Goal: Task Accomplishment & Management: Manage account settings

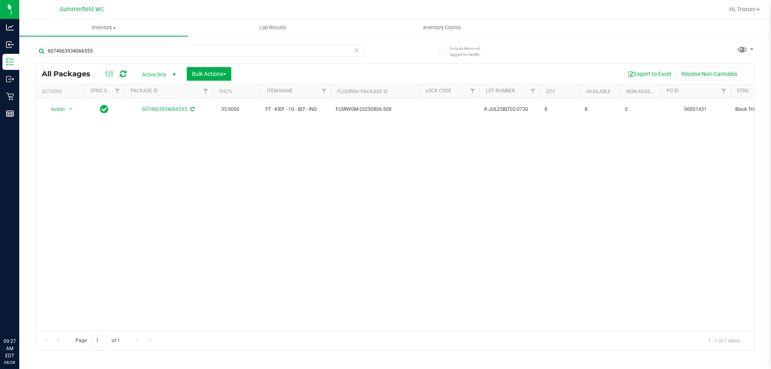
click at [143, 161] on div "Action Action Adjust qty Create package Edit attributes Global inventory Locate…" at bounding box center [395, 214] width 718 height 232
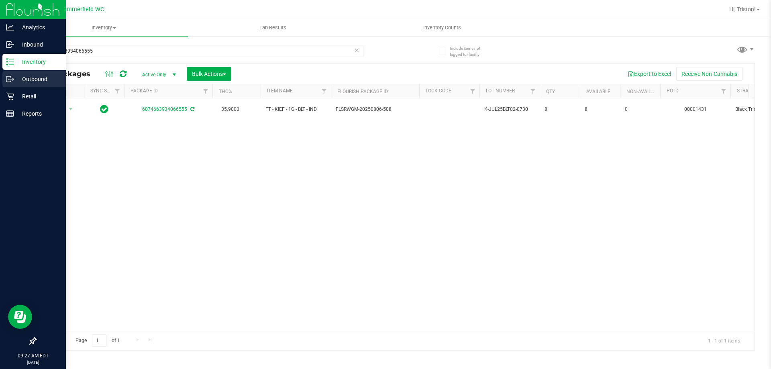
click at [31, 85] on div "Outbound" at bounding box center [33, 79] width 63 height 16
click at [31, 89] on div "Retail" at bounding box center [33, 96] width 63 height 16
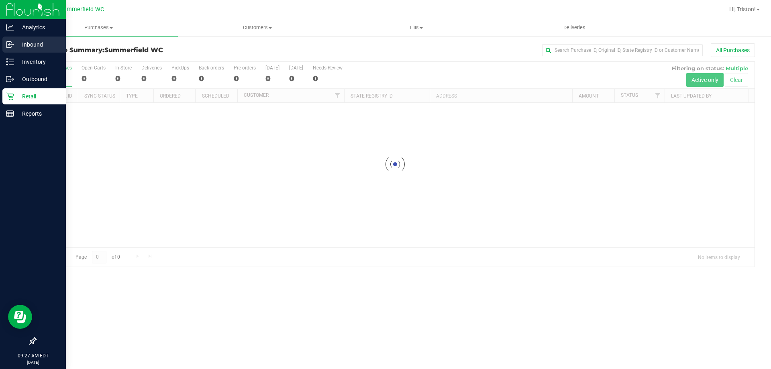
click at [40, 47] on p "Inbound" at bounding box center [38, 45] width 48 height 10
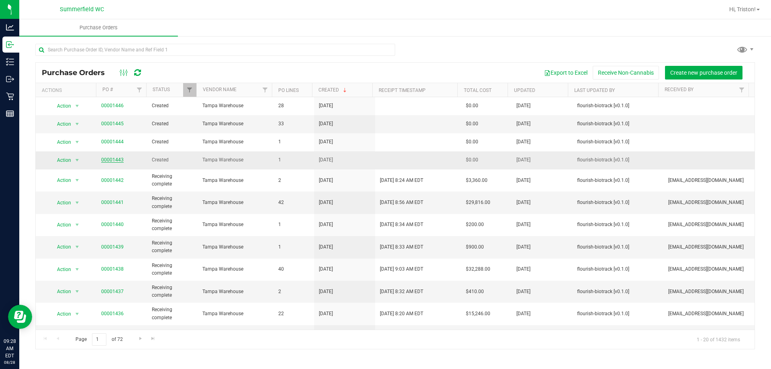
click at [114, 160] on link "00001443" at bounding box center [112, 160] width 22 height 6
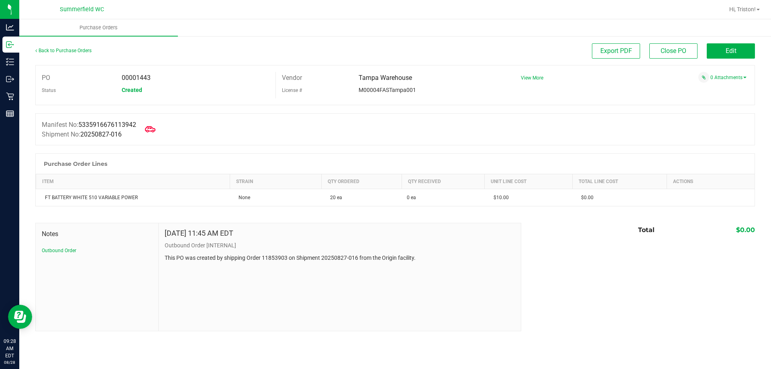
click at [153, 131] on icon at bounding box center [150, 129] width 10 height 6
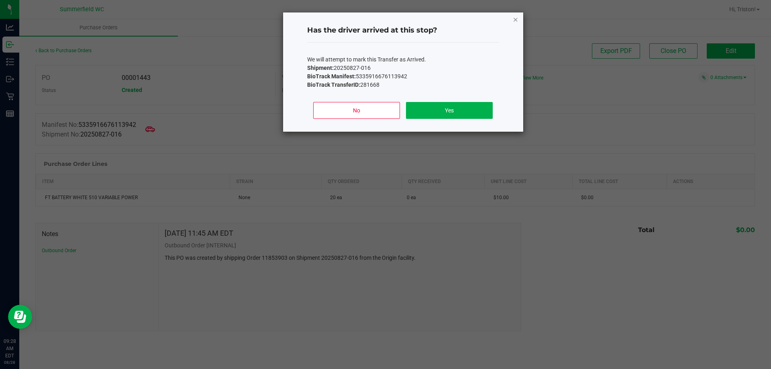
click at [515, 20] on icon "Close" at bounding box center [516, 19] width 6 height 10
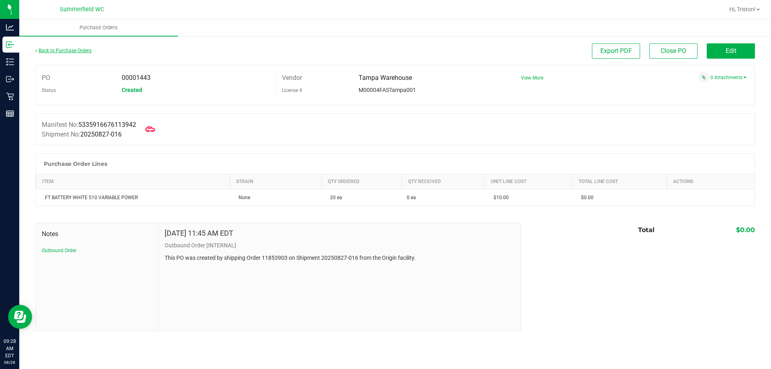
click at [55, 49] on link "Back to Purchase Orders" at bounding box center [63, 51] width 56 height 6
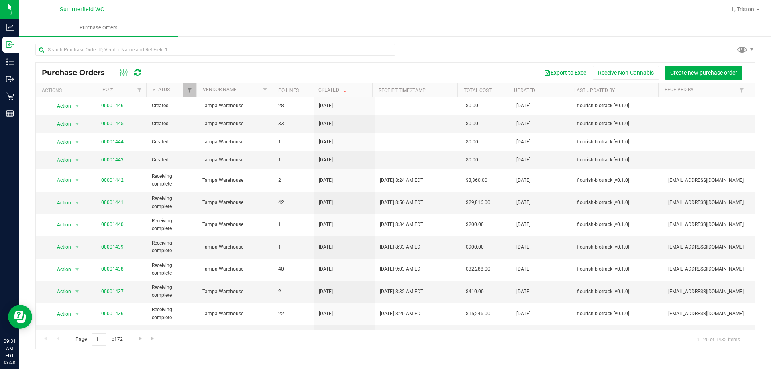
click at [332, 63] on div "Purchase Orders Export to Excel Receive Non-Cannabis Create new purchase order" at bounding box center [395, 73] width 718 height 20
click at [333, 56] on div at bounding box center [215, 53] width 360 height 18
click at [328, 65] on div "Purchase Orders Export to Excel Receive Non-Cannabis Create new purchase order" at bounding box center [395, 73] width 718 height 20
click at [329, 61] on div at bounding box center [215, 53] width 360 height 18
click at [329, 63] on div "Purchase Orders Export to Excel Receive Non-Cannabis Create new purchase order" at bounding box center [395, 73] width 718 height 20
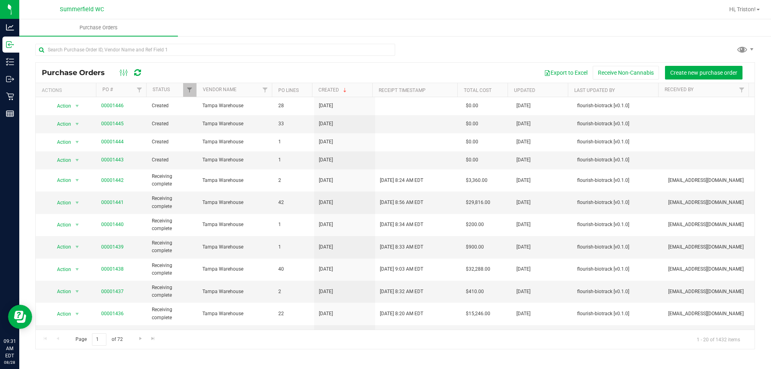
click at [332, 63] on div "Purchase Orders Export to Excel Receive Non-Cannabis Create new purchase order" at bounding box center [395, 73] width 718 height 20
click at [339, 61] on div at bounding box center [215, 53] width 360 height 18
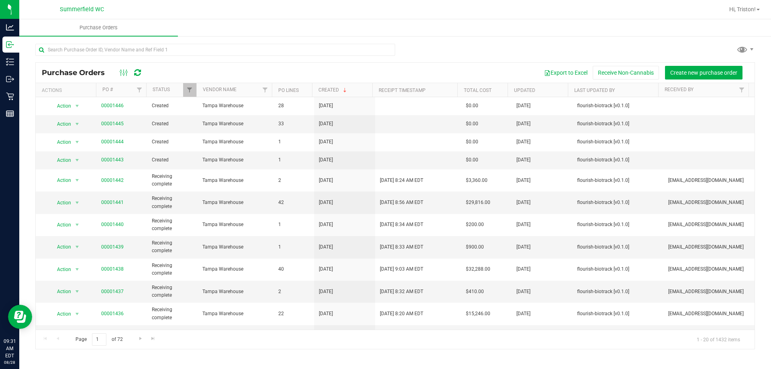
click at [339, 61] on div at bounding box center [215, 53] width 360 height 18
click at [337, 65] on div "Purchase Orders Export to Excel Receive Non-Cannabis Create new purchase order" at bounding box center [395, 73] width 718 height 20
click at [332, 65] on div "Purchase Orders Export to Excel Receive Non-Cannabis Create new purchase order" at bounding box center [395, 73] width 718 height 20
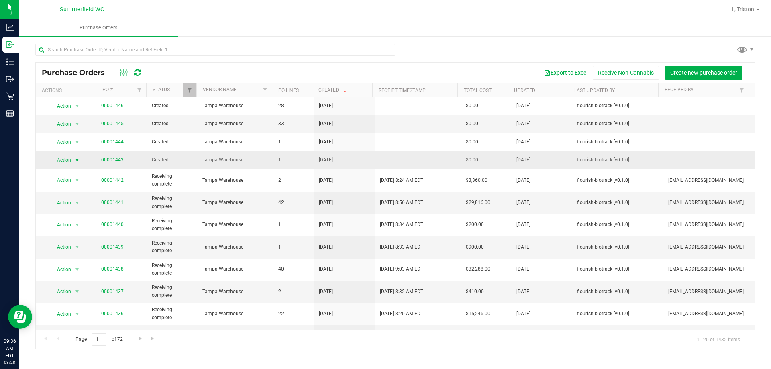
click at [70, 157] on span "Action" at bounding box center [61, 160] width 22 height 11
click at [116, 162] on link "00001443" at bounding box center [112, 160] width 22 height 6
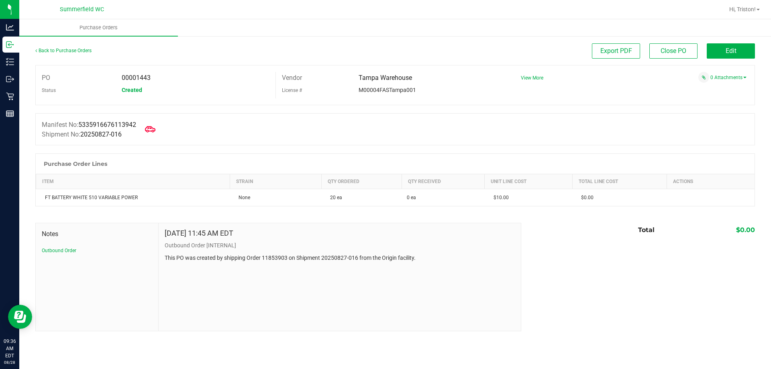
click at [151, 126] on icon at bounding box center [150, 129] width 10 height 10
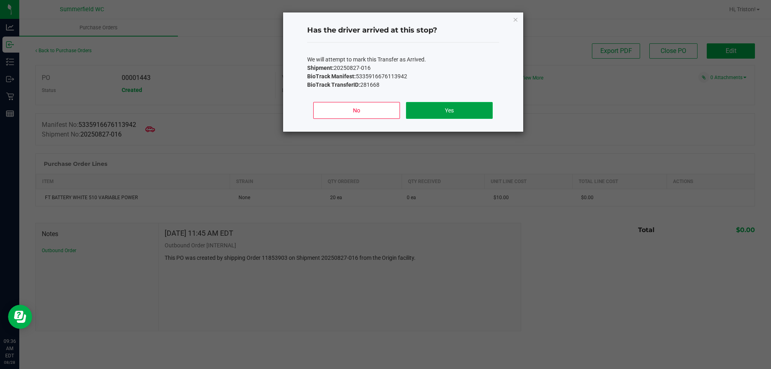
click at [423, 113] on button "Yes" at bounding box center [449, 110] width 86 height 17
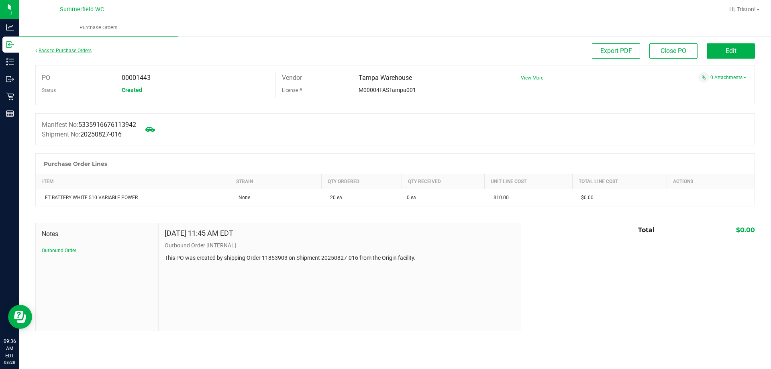
click at [67, 50] on link "Back to Purchase Orders" at bounding box center [63, 51] width 56 height 6
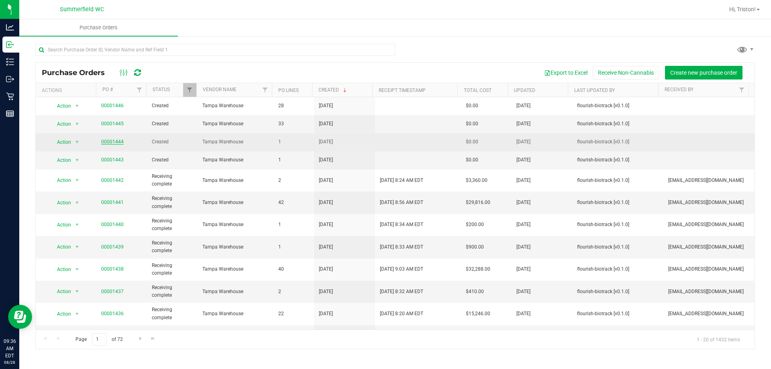
click at [118, 141] on link "00001444" at bounding box center [112, 142] width 22 height 6
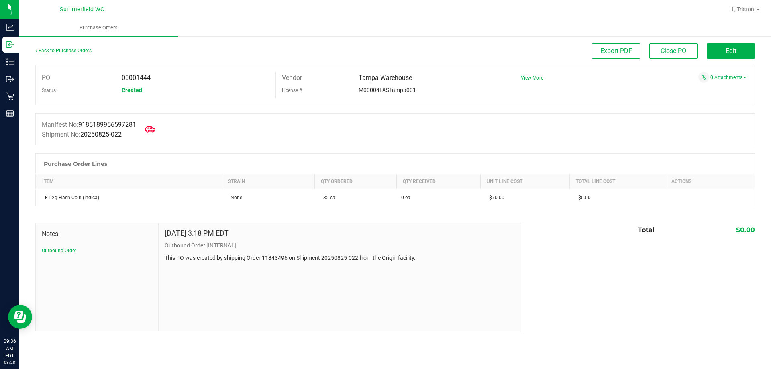
click at [155, 128] on icon at bounding box center [150, 129] width 10 height 10
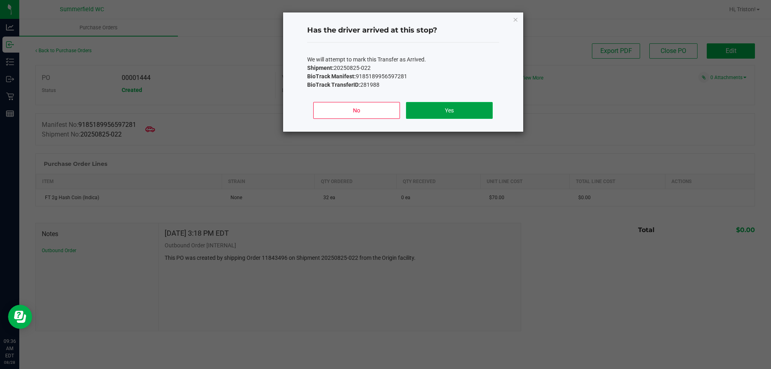
click at [447, 110] on button "Yes" at bounding box center [449, 110] width 86 height 17
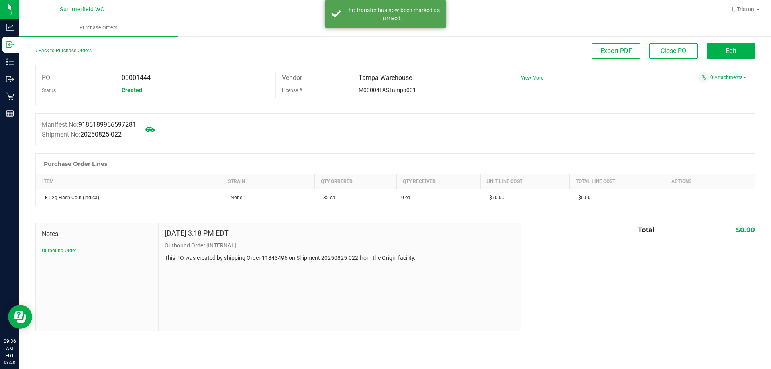
click at [57, 52] on link "Back to Purchase Orders" at bounding box center [63, 51] width 56 height 6
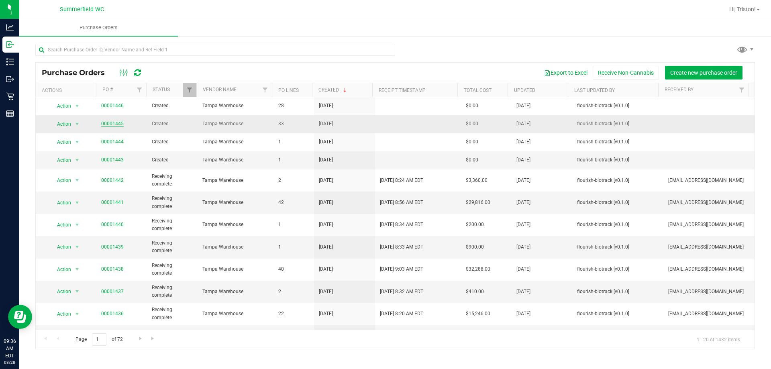
click at [104, 123] on link "00001445" at bounding box center [112, 124] width 22 height 6
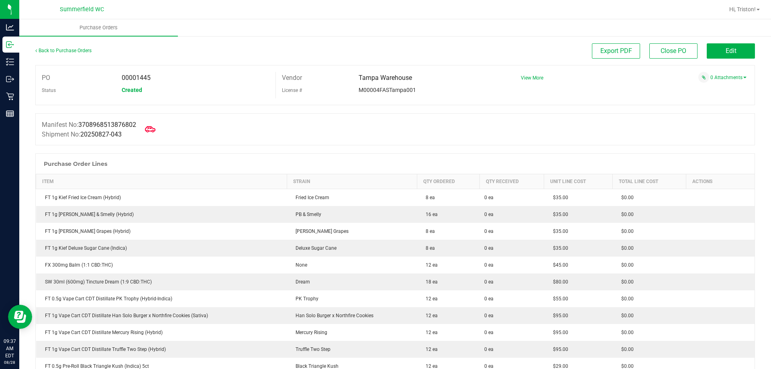
click at [155, 130] on icon at bounding box center [150, 129] width 10 height 10
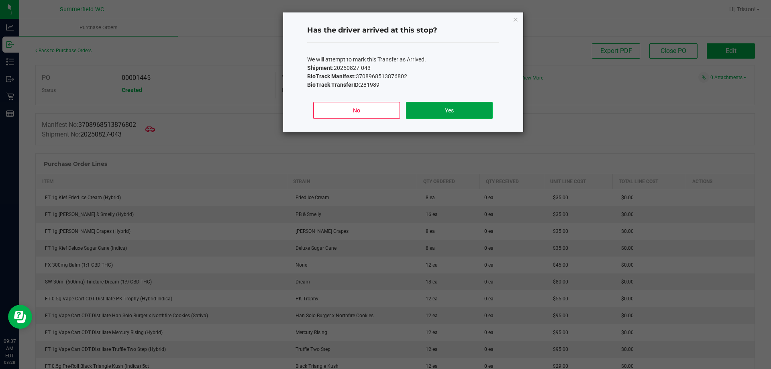
click at [443, 111] on button "Yes" at bounding box center [449, 110] width 86 height 17
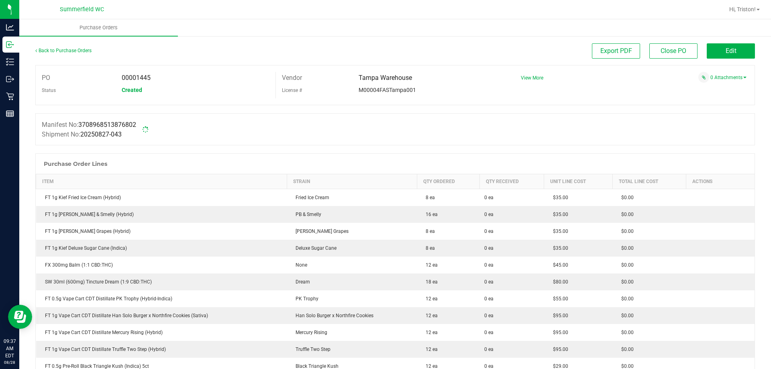
click at [364, 132] on div "Manifest No: 3708968513876802 Shipment No: 20250827-043" at bounding box center [394, 129] width 719 height 32
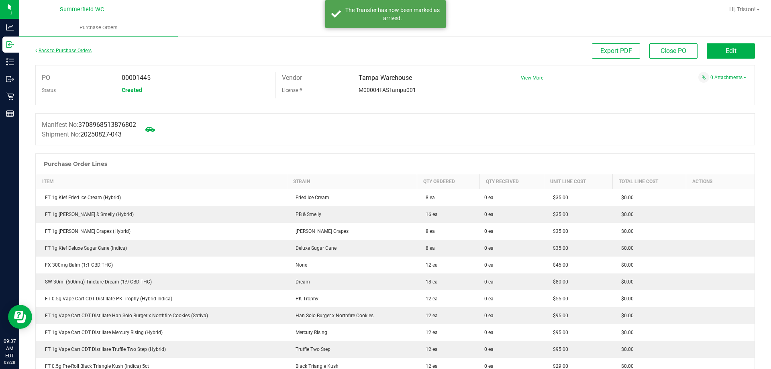
click at [70, 53] on link "Back to Purchase Orders" at bounding box center [63, 51] width 56 height 6
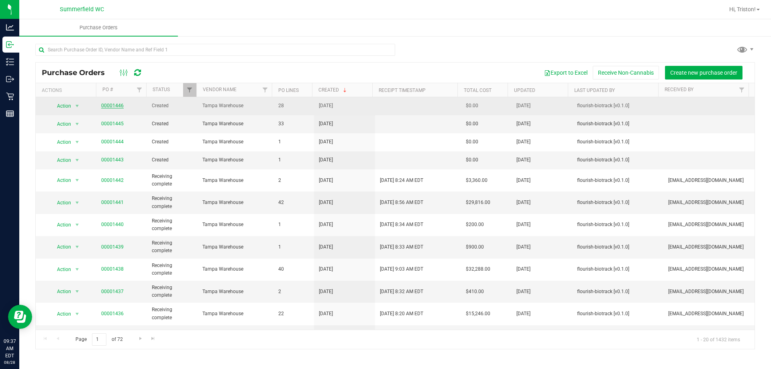
click at [109, 104] on link "00001446" at bounding box center [112, 106] width 22 height 6
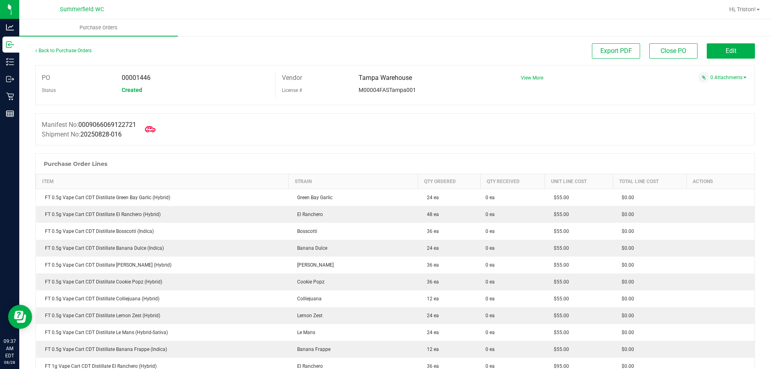
click at [149, 132] on icon at bounding box center [150, 129] width 10 height 10
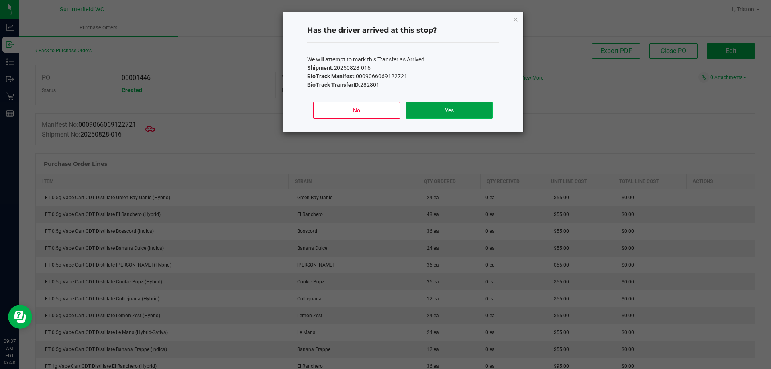
click at [446, 109] on button "Yes" at bounding box center [449, 110] width 86 height 17
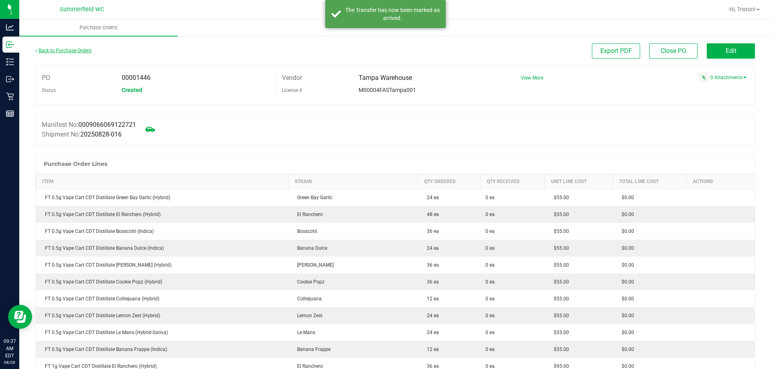
click at [72, 53] on link "Back to Purchase Orders" at bounding box center [63, 51] width 56 height 6
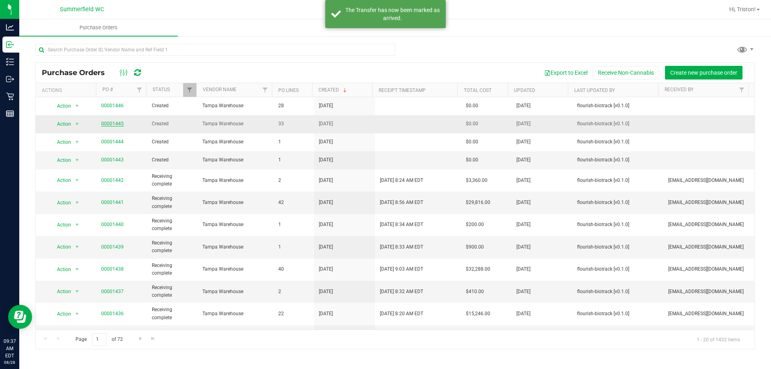
click at [113, 126] on link "00001445" at bounding box center [112, 124] width 22 height 6
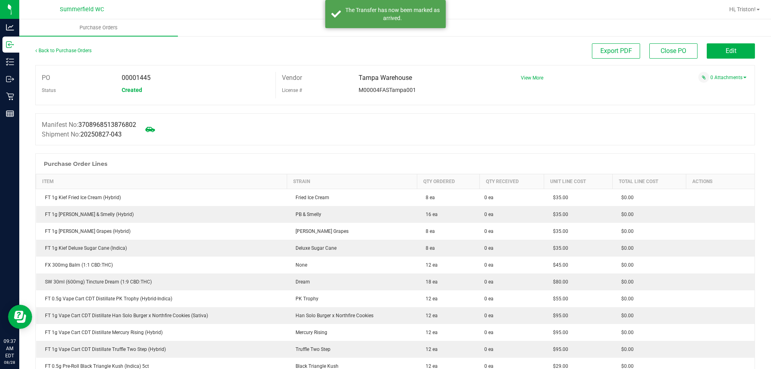
click at [272, 126] on div "Manifest No: 3708968513876802 Shipment No: 20250827-043" at bounding box center [394, 129] width 719 height 32
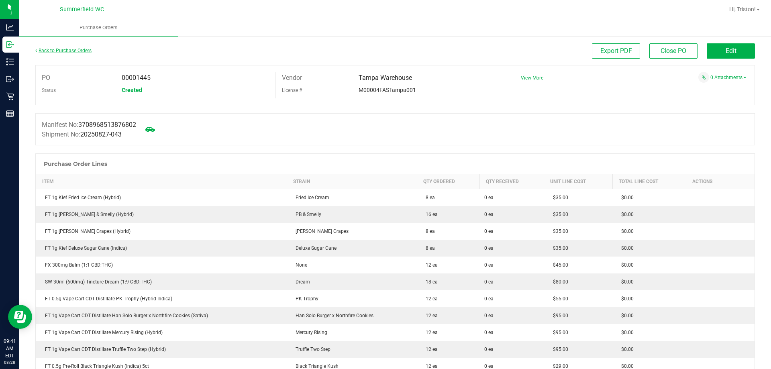
click at [55, 52] on link "Back to Purchase Orders" at bounding box center [63, 51] width 56 height 6
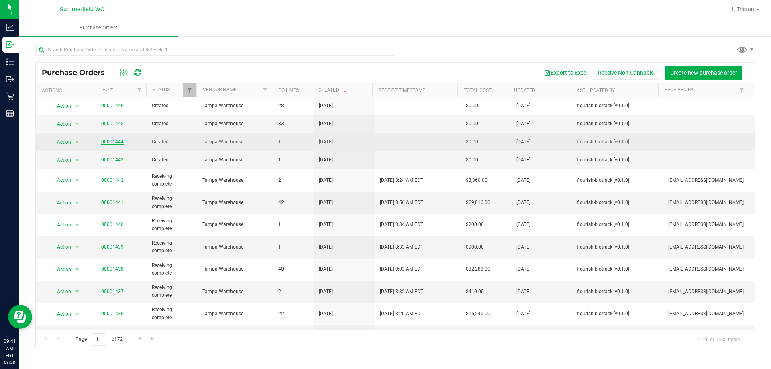
click at [105, 143] on link "00001444" at bounding box center [112, 142] width 22 height 6
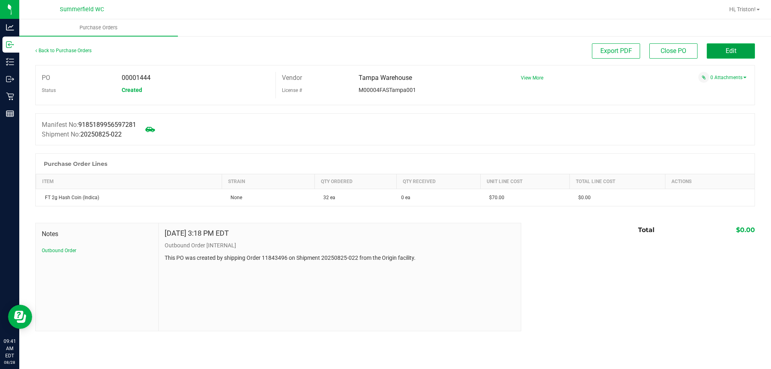
click at [735, 54] on span "Edit" at bounding box center [730, 51] width 11 height 8
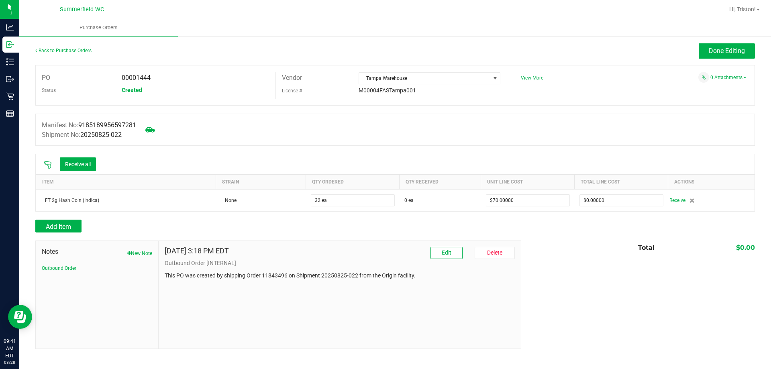
click at [47, 169] on div "Receive all" at bounding box center [70, 164] width 60 height 17
click at [47, 167] on icon at bounding box center [48, 165] width 8 height 8
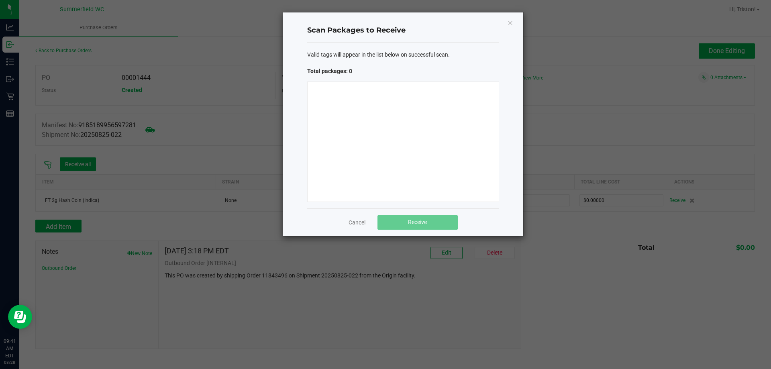
click at [366, 131] on div at bounding box center [403, 141] width 192 height 120
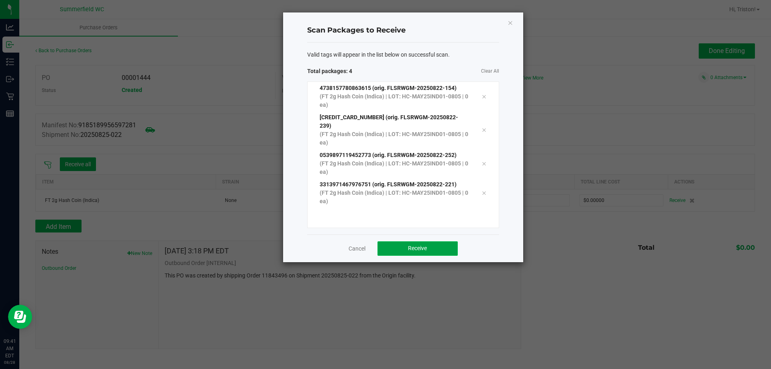
click at [417, 245] on span "Receive" at bounding box center [417, 248] width 19 height 6
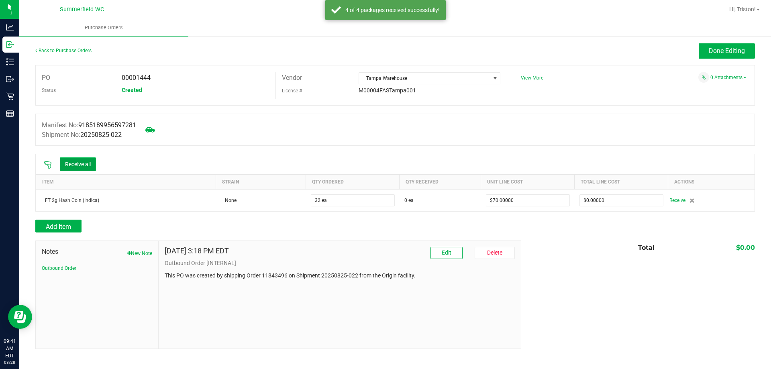
click at [82, 165] on button "Receive all" at bounding box center [78, 164] width 36 height 14
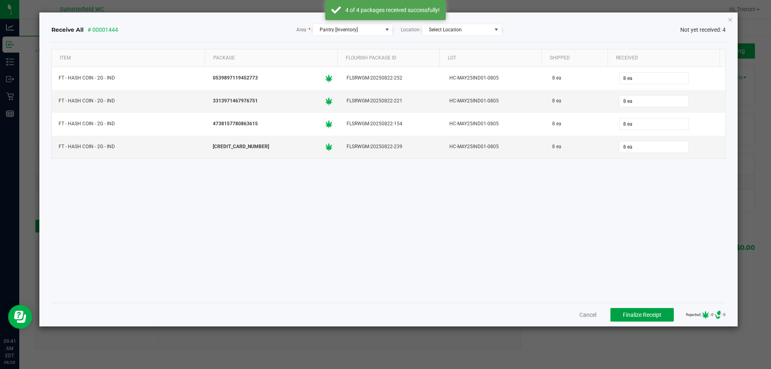
click at [632, 317] on span "Finalize Receipt" at bounding box center [642, 314] width 39 height 6
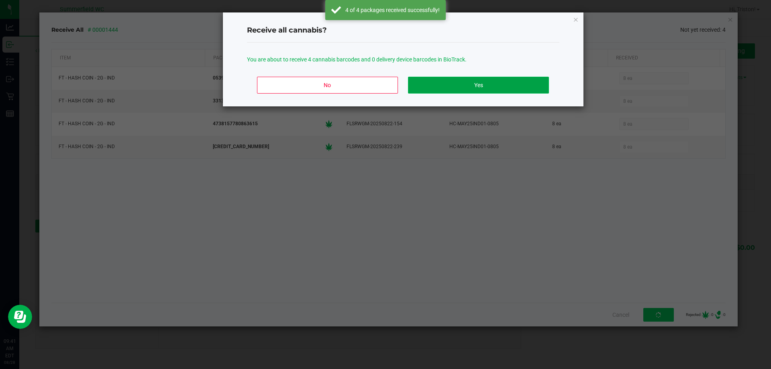
click at [471, 90] on button "Yes" at bounding box center [478, 85] width 140 height 17
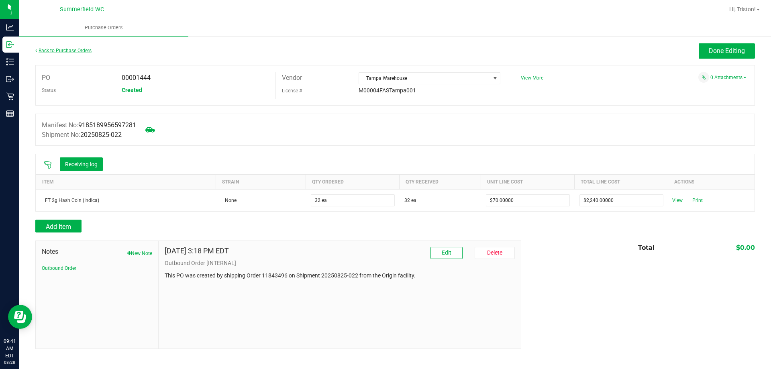
click at [80, 50] on link "Back to Purchase Orders" at bounding box center [63, 51] width 56 height 6
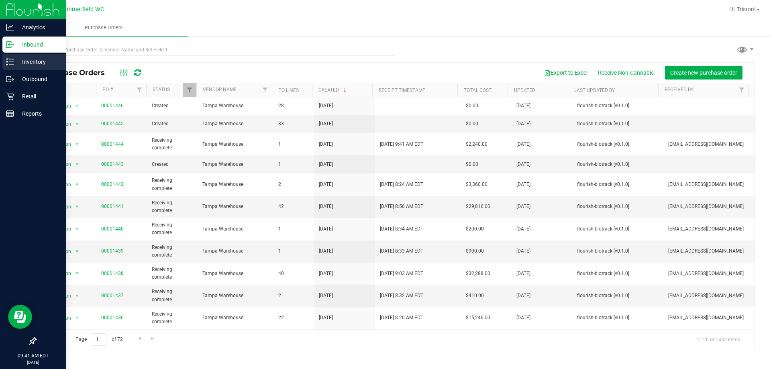
click at [15, 64] on p "Inventory" at bounding box center [38, 62] width 48 height 10
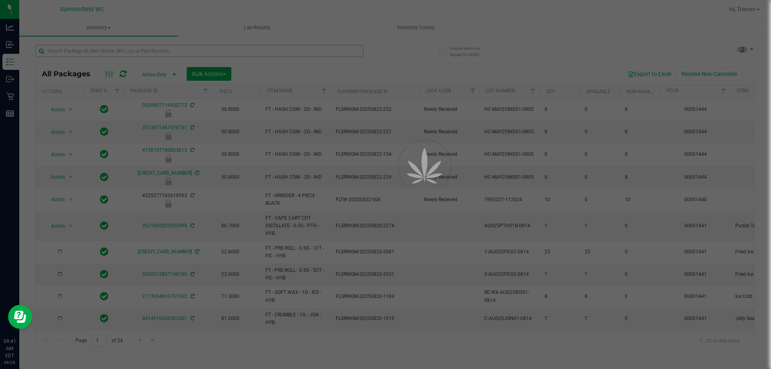
type input "[DATE]"
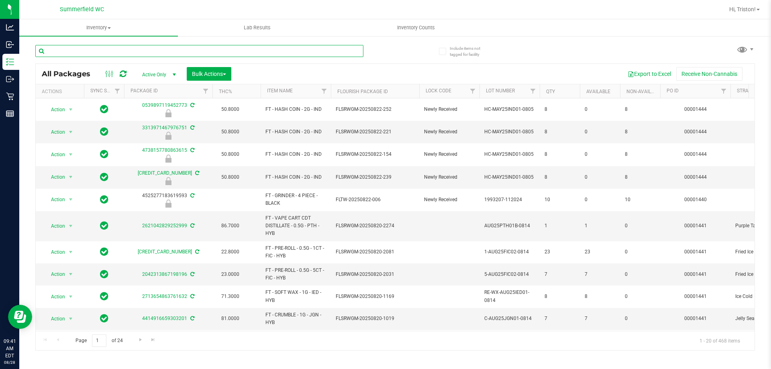
click at [147, 53] on input "text" at bounding box center [199, 51] width 328 height 12
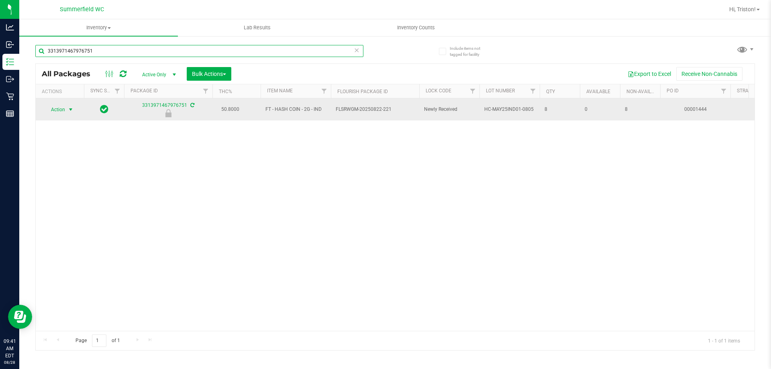
type input "3313971467976751"
drag, startPoint x: 45, startPoint y: 106, endPoint x: 59, endPoint y: 108, distance: 13.3
click at [50, 106] on span "Action" at bounding box center [55, 109] width 22 height 11
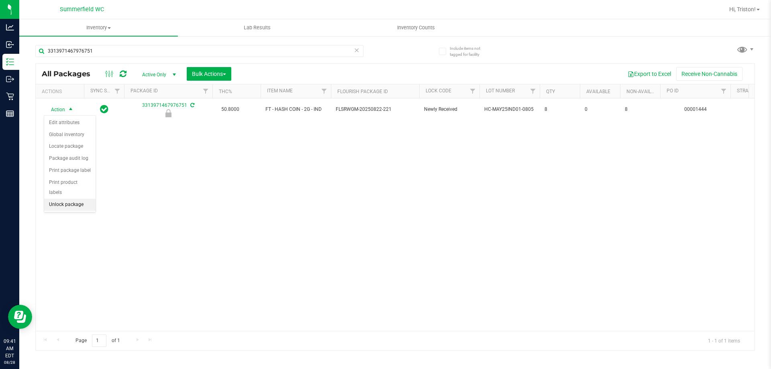
click at [72, 199] on li "Unlock package" at bounding box center [69, 205] width 51 height 12
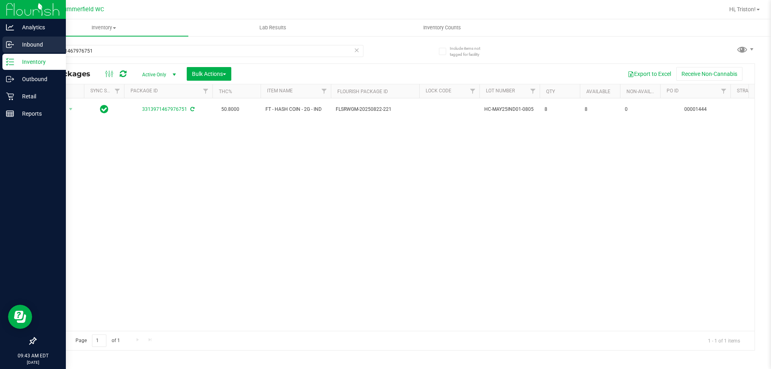
click at [32, 50] on div "Inbound" at bounding box center [33, 45] width 63 height 16
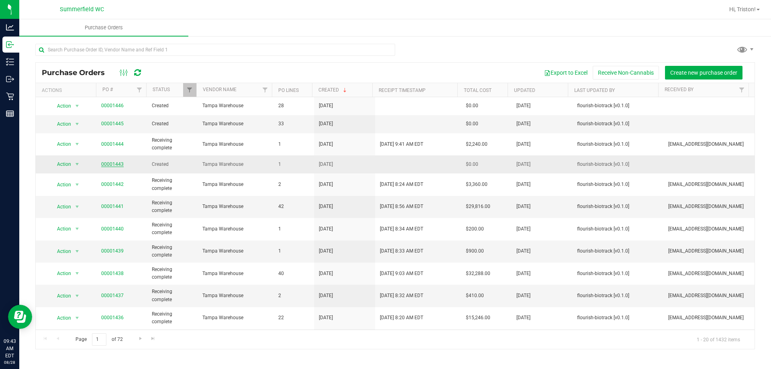
click at [111, 163] on link "00001443" at bounding box center [112, 164] width 22 height 6
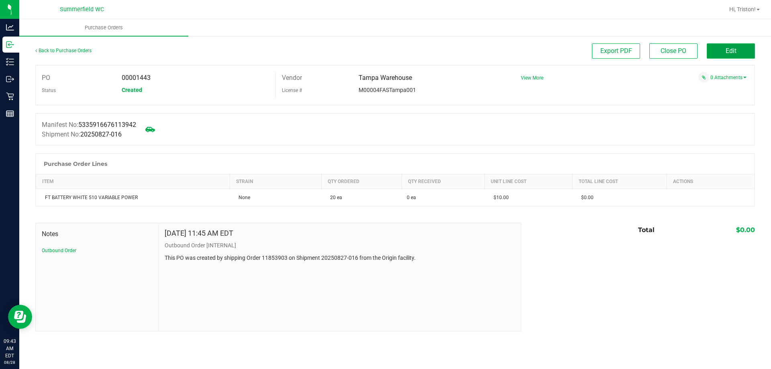
click at [731, 50] on span "Edit" at bounding box center [730, 51] width 11 height 8
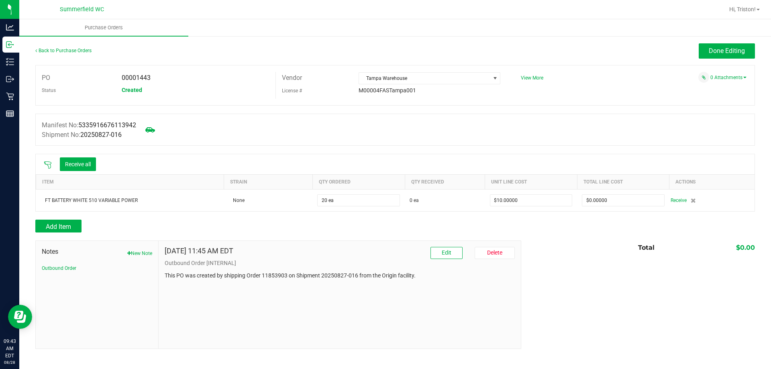
click at [47, 165] on icon at bounding box center [47, 164] width 7 height 7
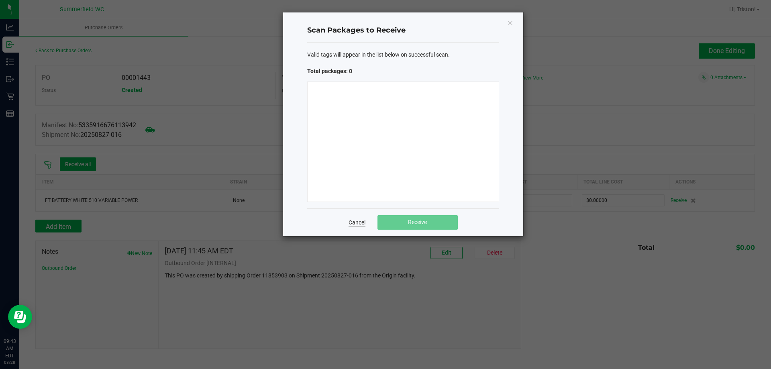
click at [354, 224] on link "Cancel" at bounding box center [356, 222] width 17 height 8
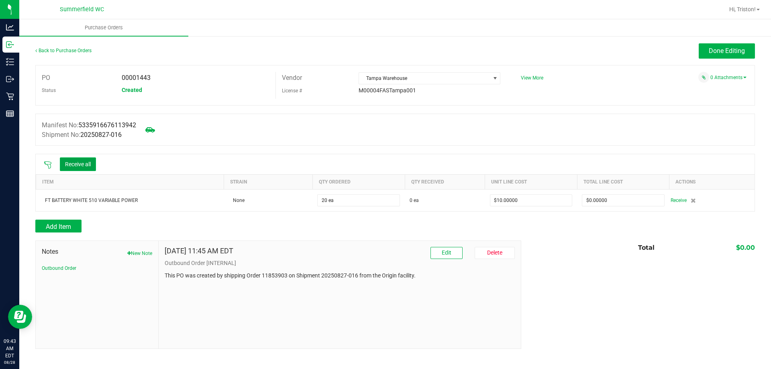
click at [90, 169] on button "Receive all" at bounding box center [78, 164] width 36 height 14
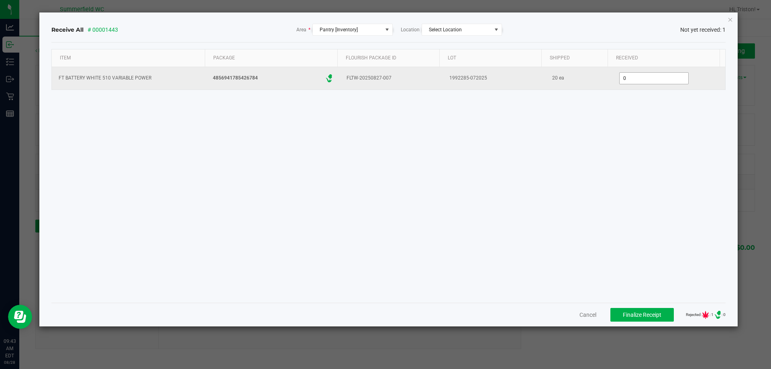
click at [623, 77] on input "0" at bounding box center [653, 78] width 69 height 11
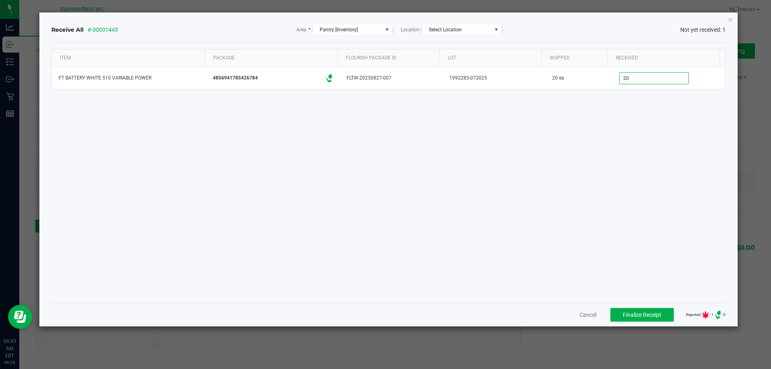
type input "20 ea"
click at [613, 171] on div "Item Package Flourish Package ID Lot Shipped Received FT BATTERY WHITE 510 VARI…" at bounding box center [388, 172] width 674 height 247
click at [649, 316] on span "Finalize Receipt" at bounding box center [642, 314] width 39 height 6
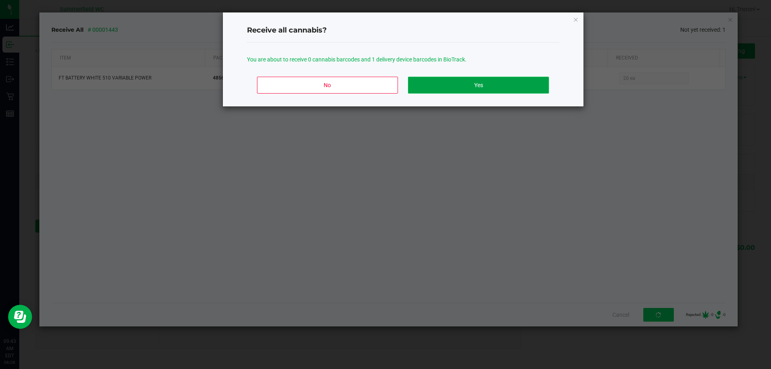
click at [502, 85] on button "Yes" at bounding box center [478, 85] width 140 height 17
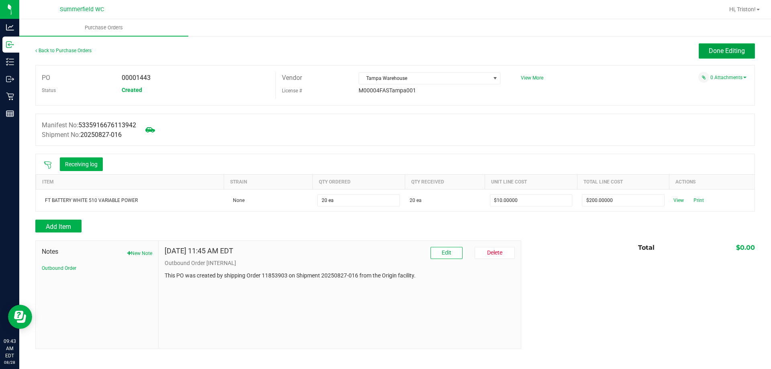
click at [725, 49] on span "Done Editing" at bounding box center [726, 51] width 36 height 8
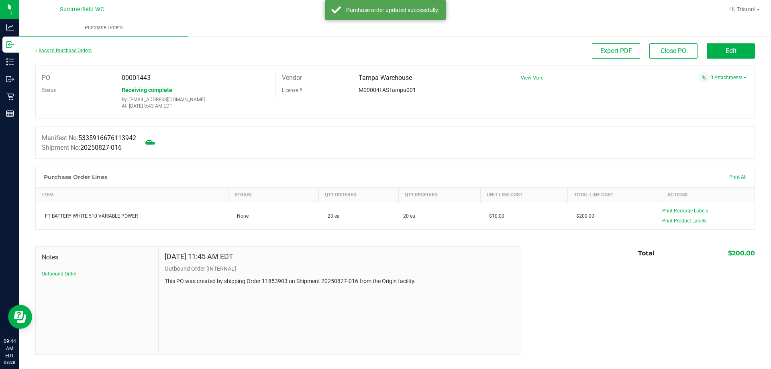
click at [82, 51] on link "Back to Purchase Orders" at bounding box center [63, 51] width 56 height 6
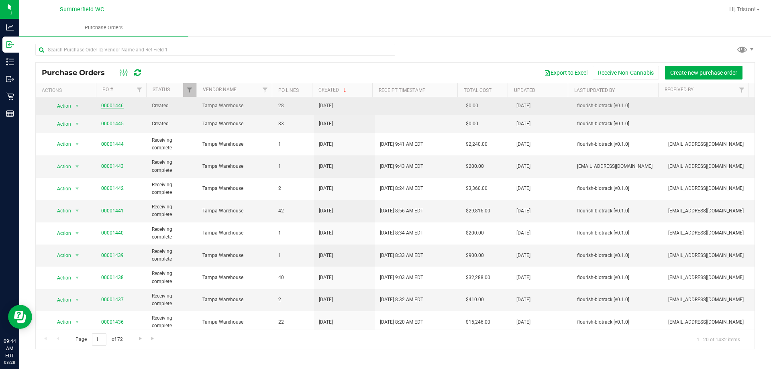
click at [107, 106] on link "00001446" at bounding box center [112, 106] width 22 height 6
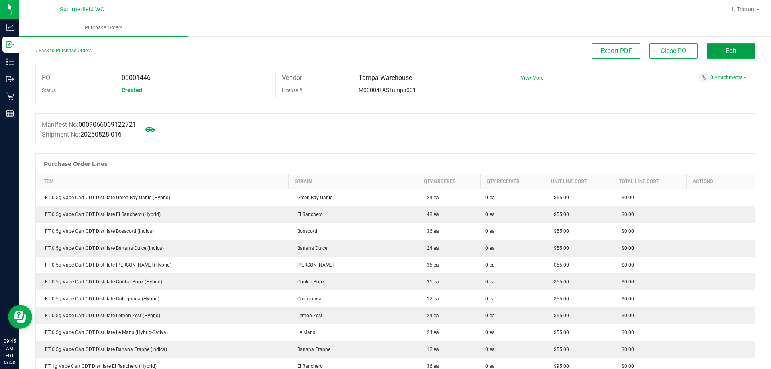
click at [725, 52] on span "Edit" at bounding box center [730, 51] width 11 height 8
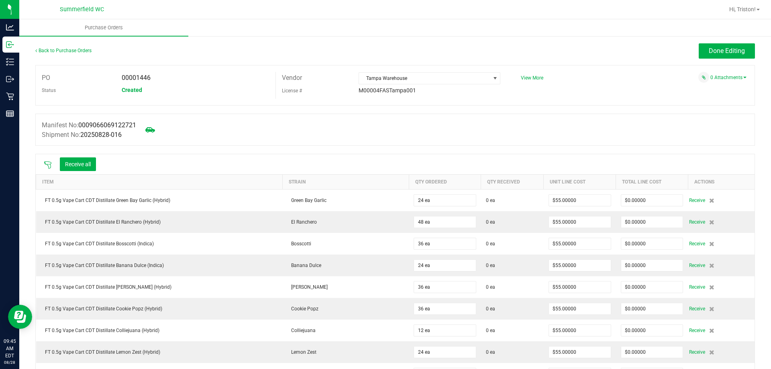
click at [50, 166] on icon at bounding box center [48, 165] width 8 height 8
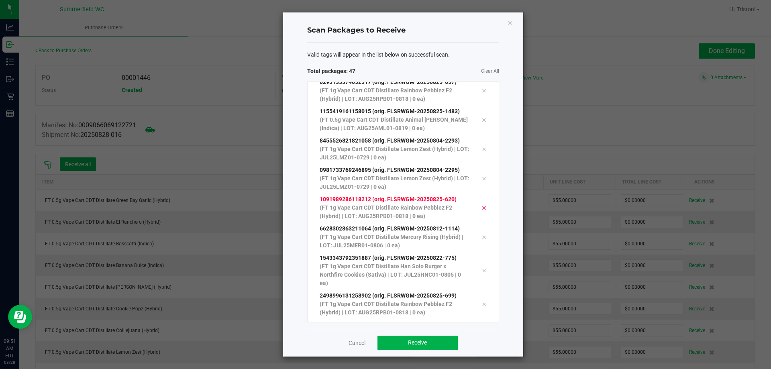
scroll to position [1182, 0]
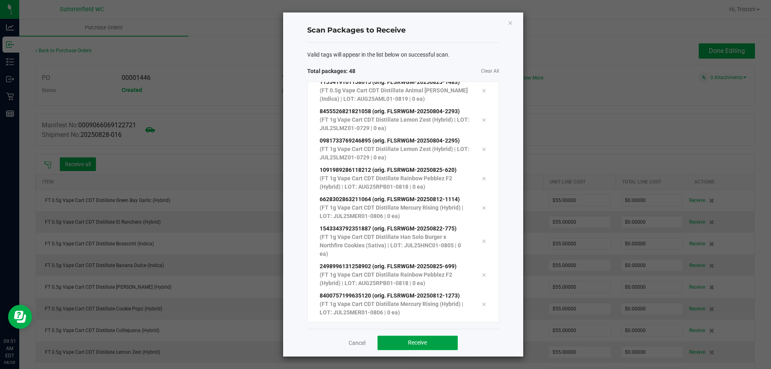
click at [446, 346] on button "Receive" at bounding box center [417, 343] width 80 height 14
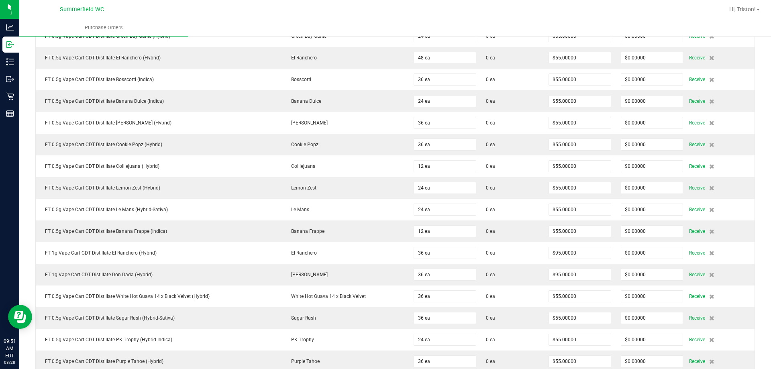
scroll to position [40, 0]
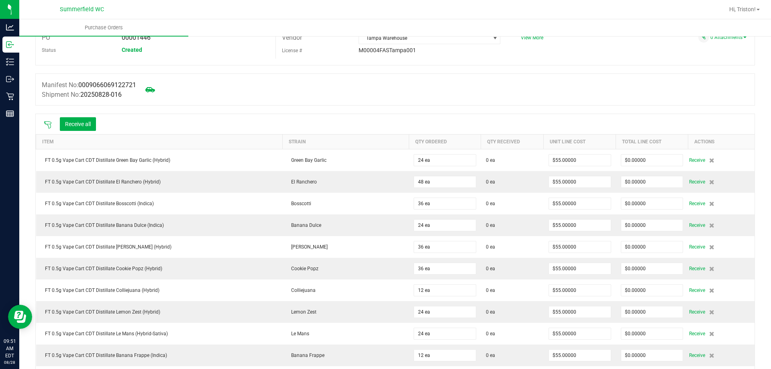
click at [46, 124] on icon at bounding box center [48, 125] width 8 height 8
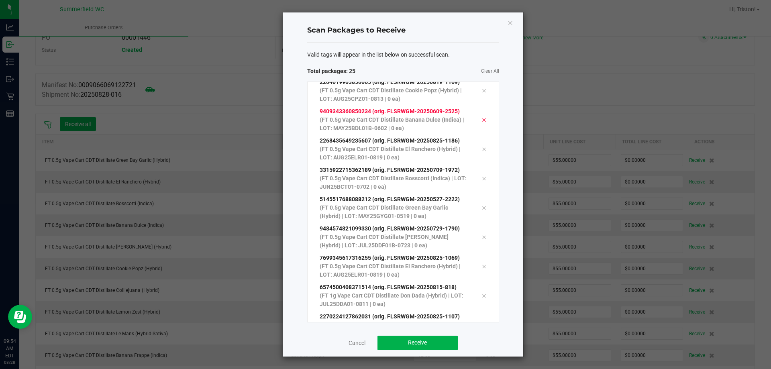
scroll to position [513, 0]
click at [428, 347] on button "Receive" at bounding box center [417, 343] width 80 height 14
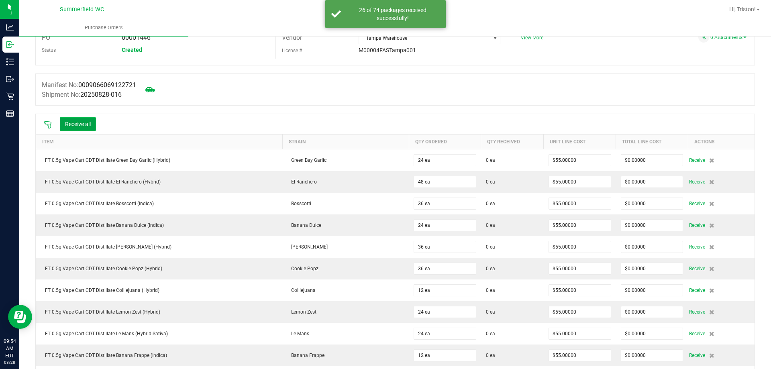
click at [73, 124] on button "Receive all" at bounding box center [78, 124] width 36 height 14
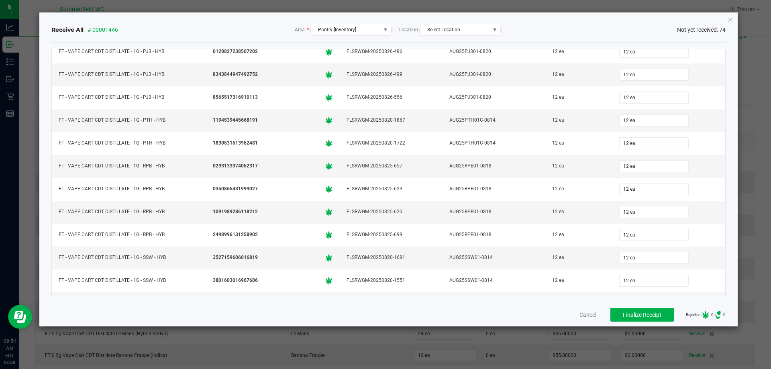
scroll to position [1464, 0]
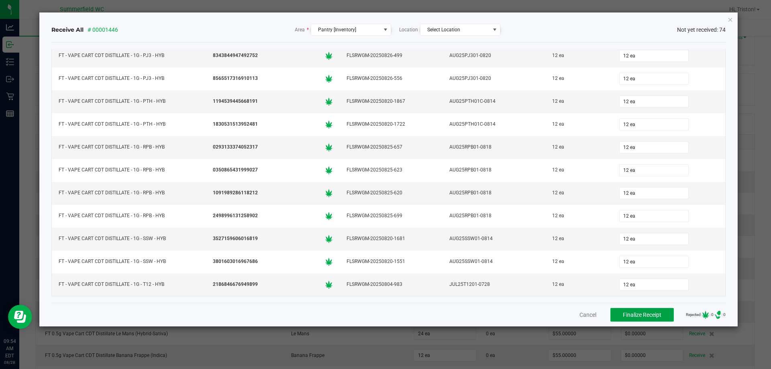
click at [621, 310] on button "Finalize Receipt" at bounding box center [641, 315] width 63 height 14
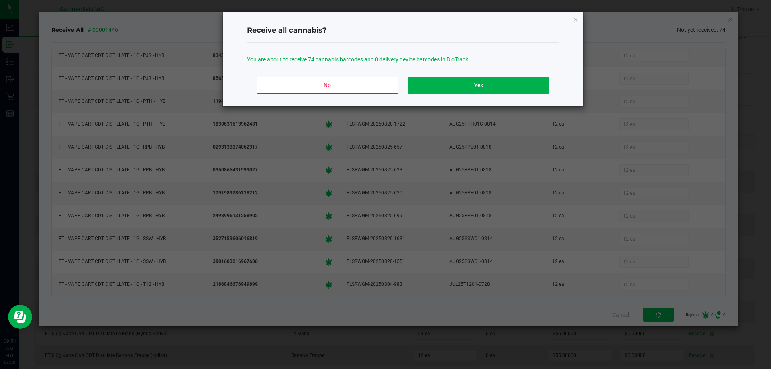
click at [458, 94] on div "No Yes" at bounding box center [403, 88] width 312 height 36
click at [458, 89] on button "Yes" at bounding box center [478, 85] width 140 height 17
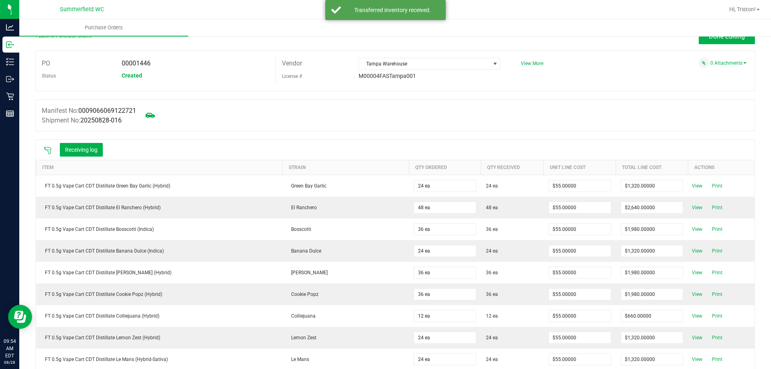
scroll to position [0, 0]
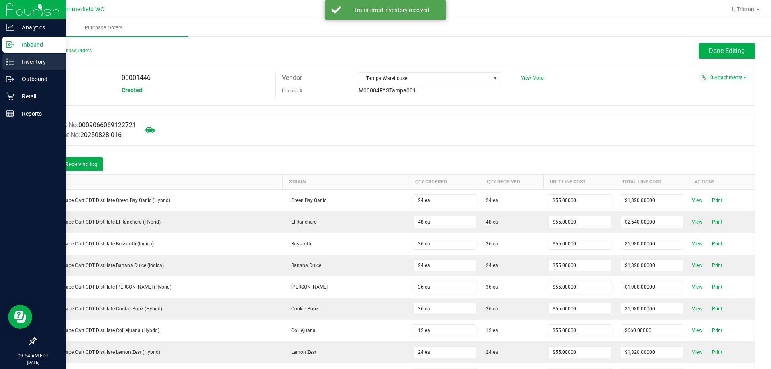
click at [22, 62] on p "Inventory" at bounding box center [38, 62] width 48 height 10
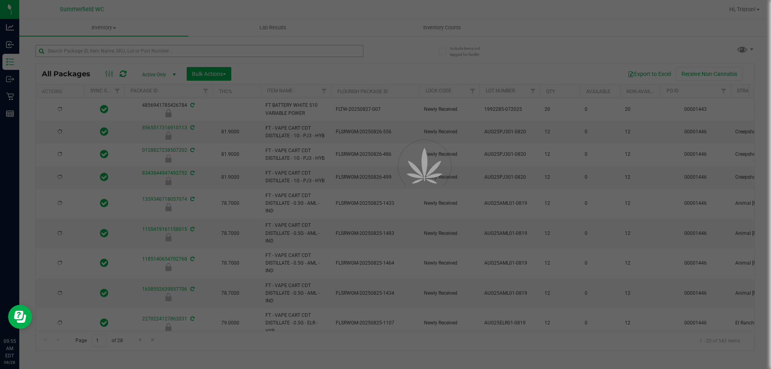
click at [220, 50] on div at bounding box center [385, 184] width 771 height 369
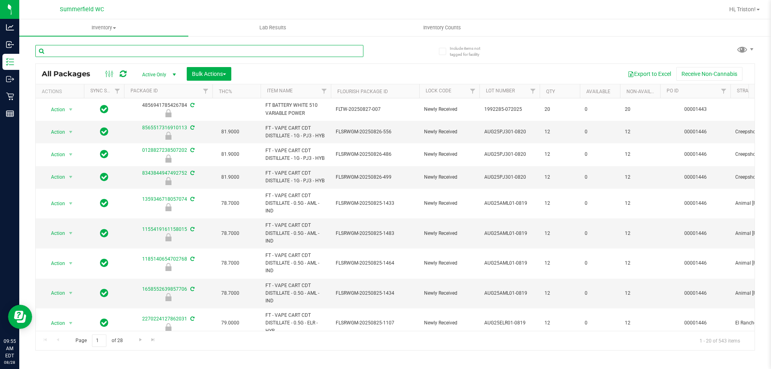
click at [221, 50] on input "text" at bounding box center [199, 51] width 328 height 12
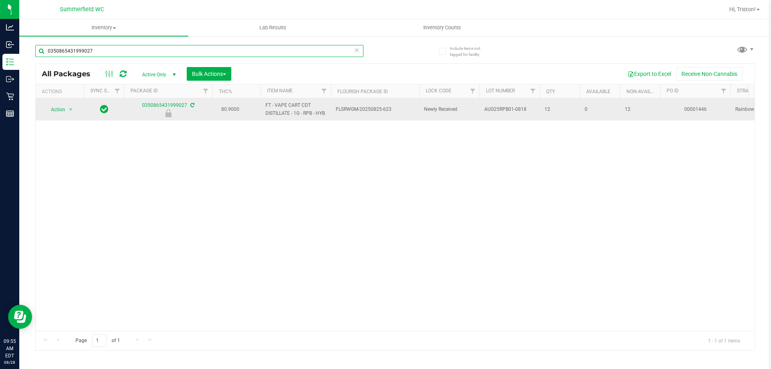
type input "0350865431999027"
drag, startPoint x: 69, startPoint y: 108, endPoint x: 68, endPoint y: 116, distance: 8.1
click at [69, 108] on span "select" at bounding box center [71, 109] width 10 height 11
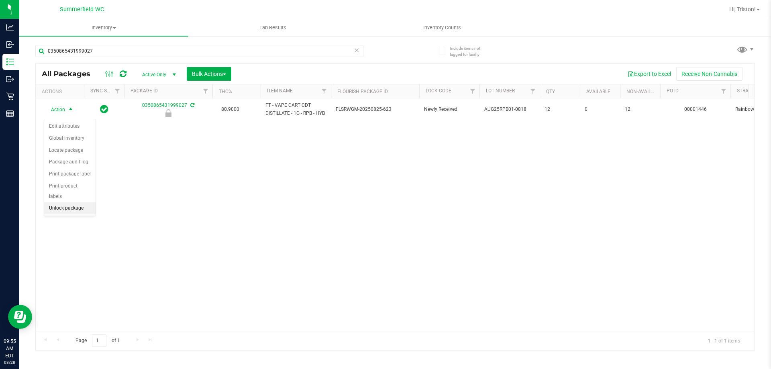
click at [71, 202] on li "Unlock package" at bounding box center [69, 208] width 51 height 12
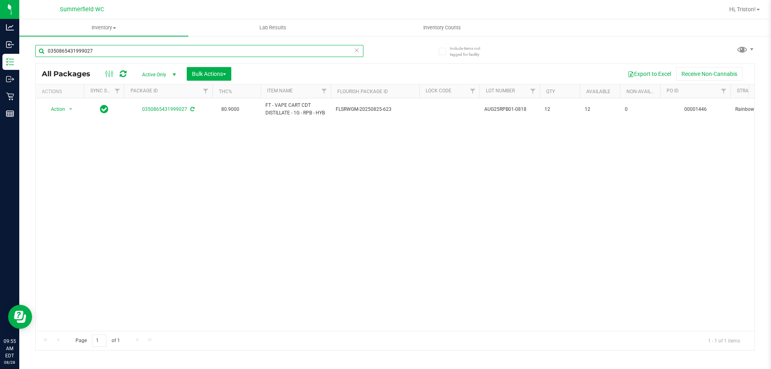
click at [127, 53] on input "0350865431999027" at bounding box center [199, 51] width 328 height 12
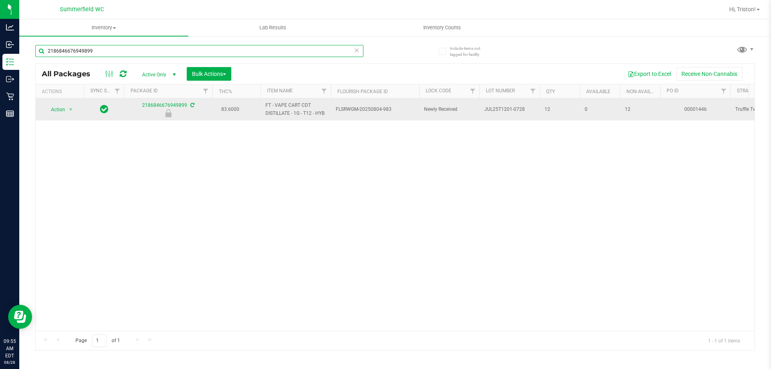
type input "2186846676949899"
click at [51, 109] on span "Action" at bounding box center [55, 109] width 22 height 11
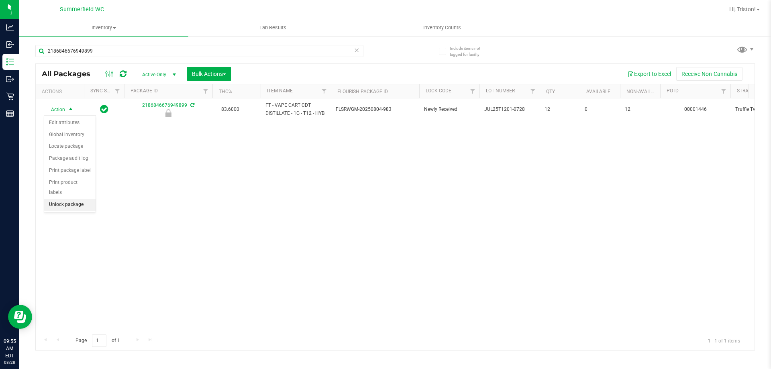
click at [65, 199] on li "Unlock package" at bounding box center [69, 205] width 51 height 12
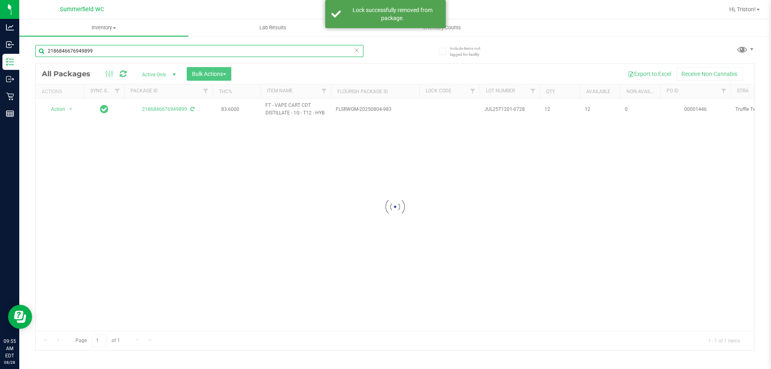
click at [181, 51] on input "2186846676949899" at bounding box center [199, 51] width 328 height 12
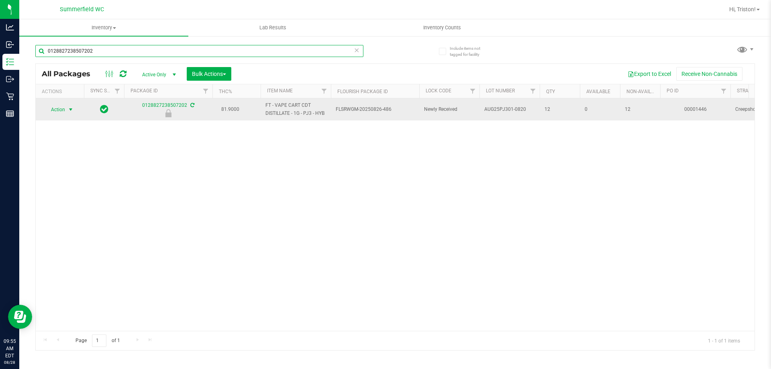
type input "0128827238507202"
click at [69, 114] on span "select" at bounding box center [71, 109] width 10 height 11
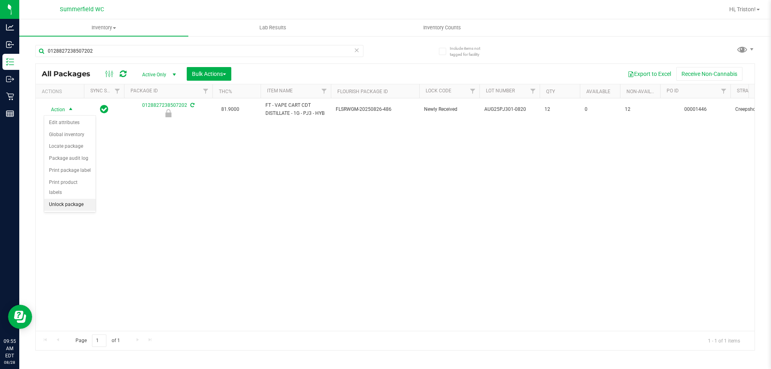
click at [79, 199] on li "Unlock package" at bounding box center [69, 205] width 51 height 12
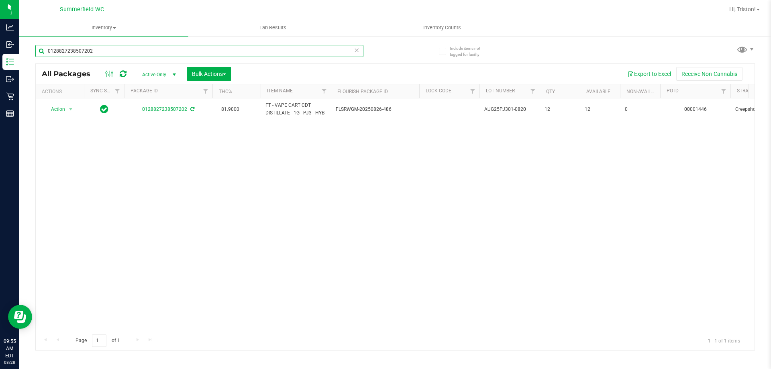
click at [109, 55] on input "0128827238507202" at bounding box center [199, 51] width 328 height 12
type input "1194539445668191"
click at [65, 112] on span "Action" at bounding box center [55, 109] width 22 height 11
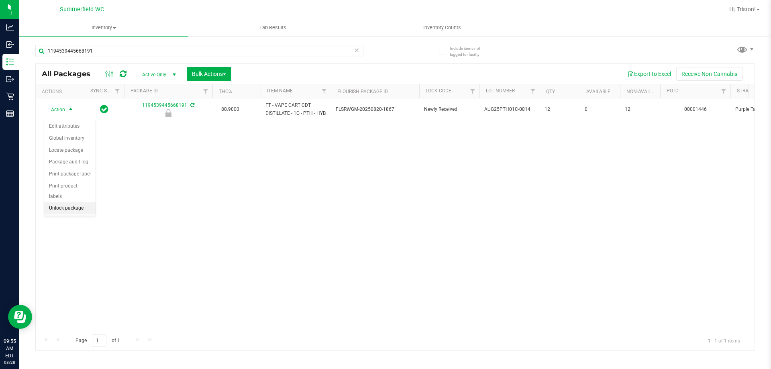
click at [65, 202] on li "Unlock package" at bounding box center [69, 208] width 51 height 12
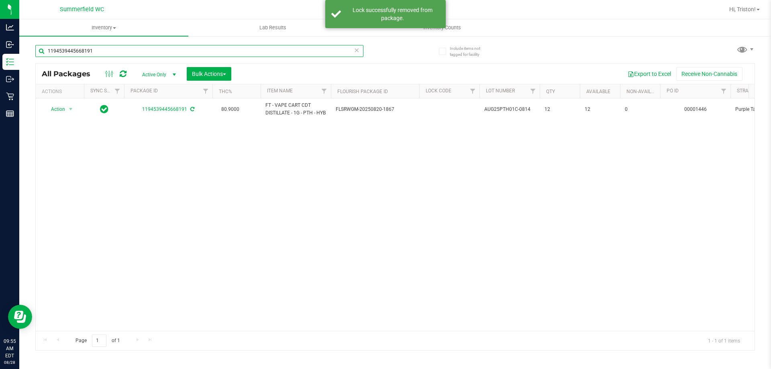
click at [126, 53] on input "1194539445668191" at bounding box center [199, 51] width 328 height 12
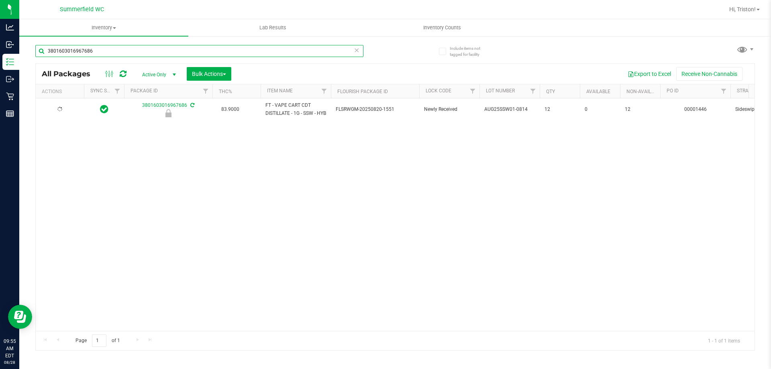
type input "3801603016967686"
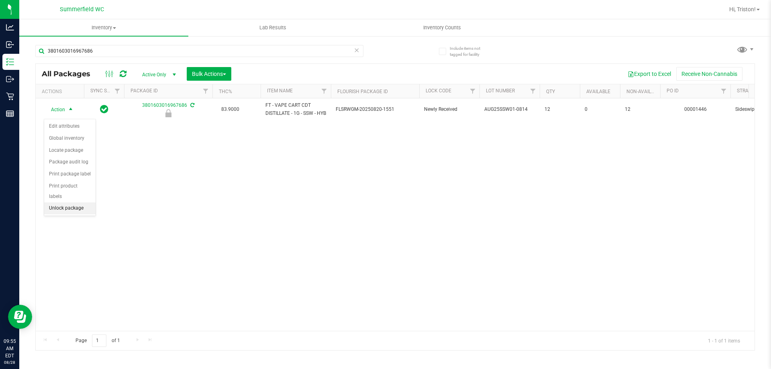
click at [72, 202] on li "Unlock package" at bounding box center [69, 208] width 51 height 12
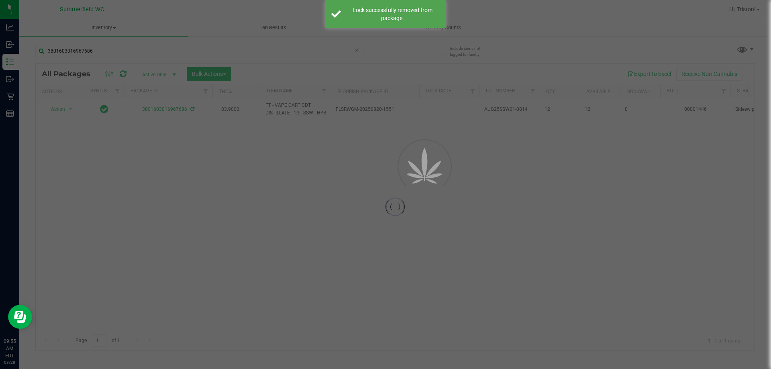
click at [153, 60] on div "3801603016967686" at bounding box center [199, 54] width 328 height 18
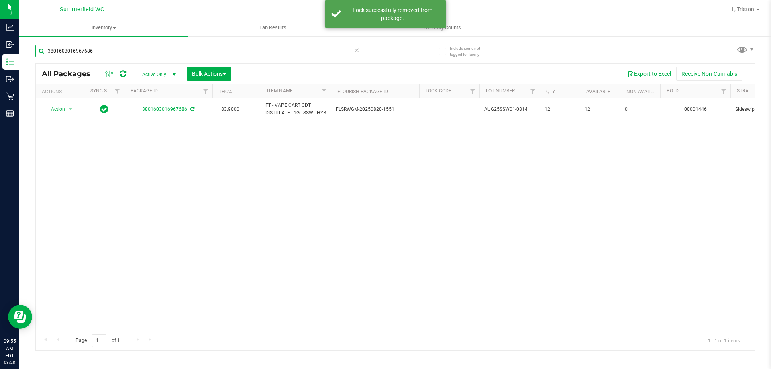
click at [154, 53] on input "3801603016967686" at bounding box center [199, 51] width 328 height 12
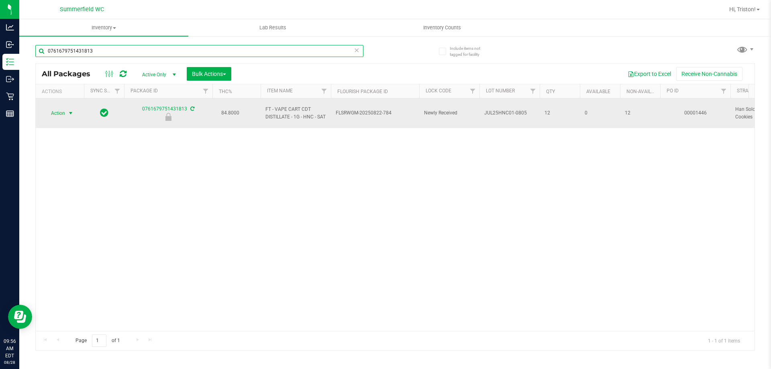
type input "0761679751431813"
click at [55, 110] on span "Action" at bounding box center [55, 113] width 22 height 11
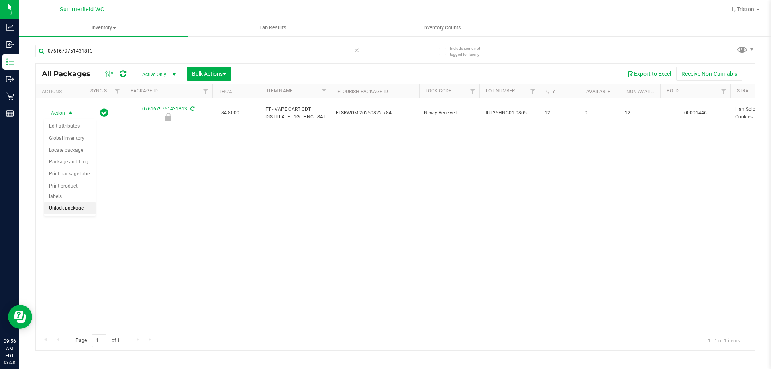
click at [68, 202] on li "Unlock package" at bounding box center [69, 208] width 51 height 12
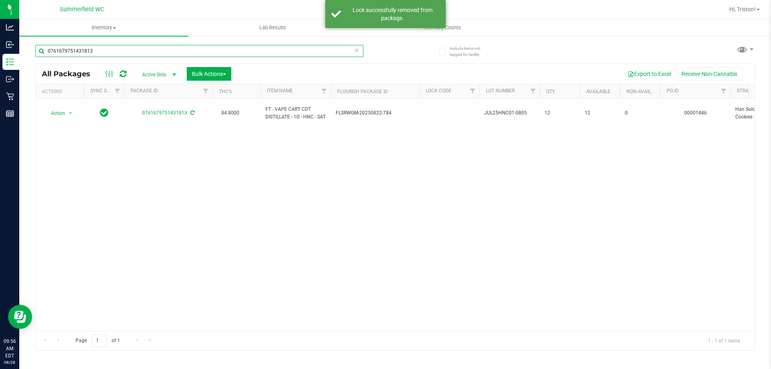
click at [132, 47] on input "0761679751431813" at bounding box center [199, 51] width 328 height 12
click at [132, 49] on input "0761679751431813" at bounding box center [199, 51] width 328 height 12
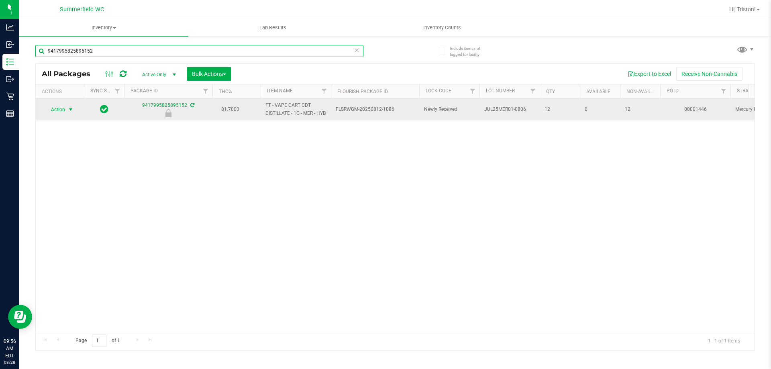
type input "9417995825895152"
click at [66, 114] on span "select" at bounding box center [71, 109] width 10 height 11
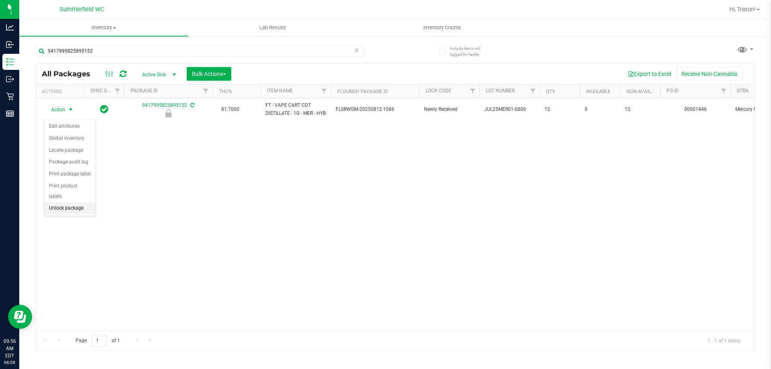
click at [71, 202] on li "Unlock package" at bounding box center [69, 208] width 51 height 12
click at [122, 42] on div "9417995825895152" at bounding box center [215, 51] width 360 height 26
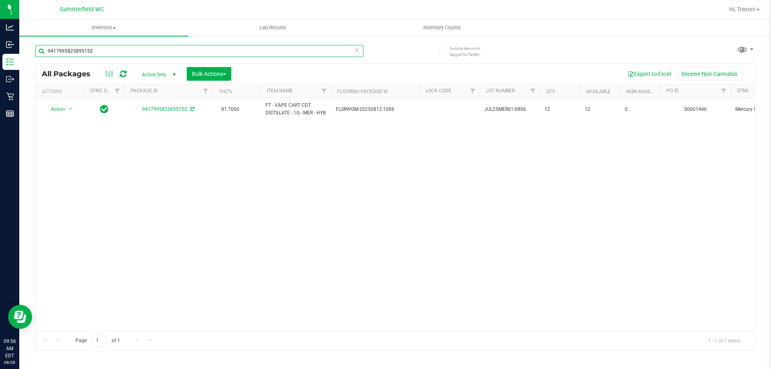
click at [122, 51] on input "9417995825895152" at bounding box center [199, 51] width 328 height 12
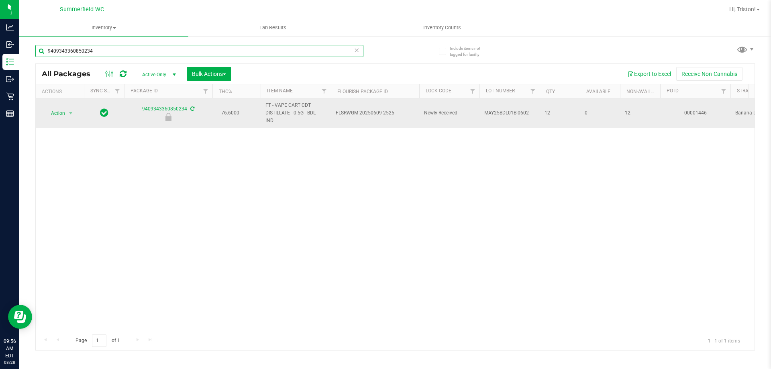
type input "9409343360850234"
click at [65, 112] on span "Action" at bounding box center [55, 113] width 22 height 11
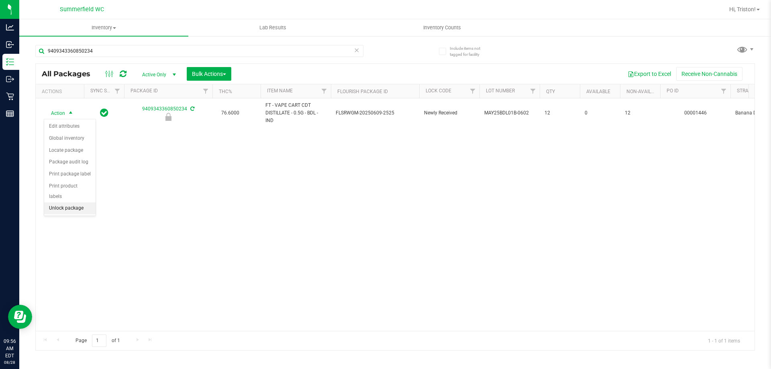
click at [66, 202] on li "Unlock package" at bounding box center [69, 208] width 51 height 12
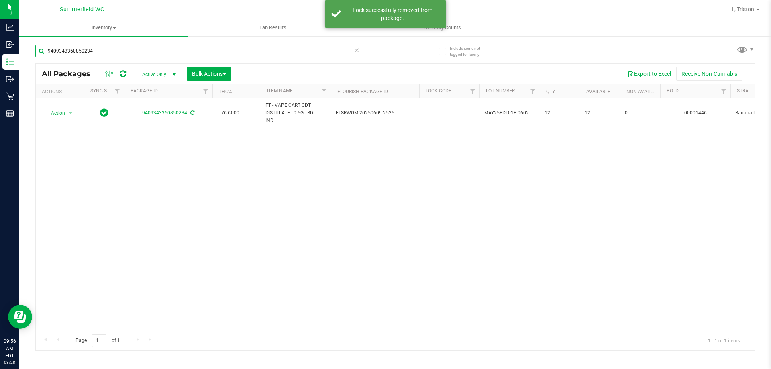
click at [115, 53] on input "9409343360850234" at bounding box center [199, 51] width 328 height 12
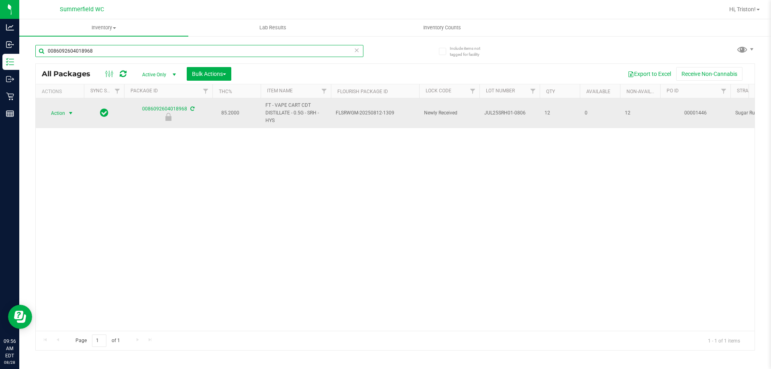
type input "0086092604018968"
click at [65, 113] on span "Action" at bounding box center [55, 113] width 22 height 11
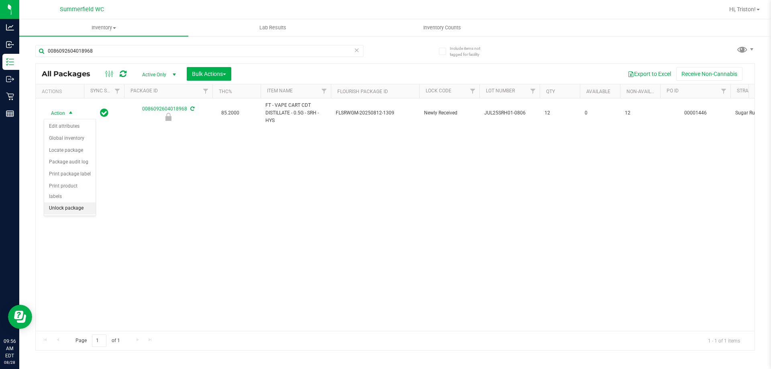
click at [69, 202] on li "Unlock package" at bounding box center [69, 208] width 51 height 12
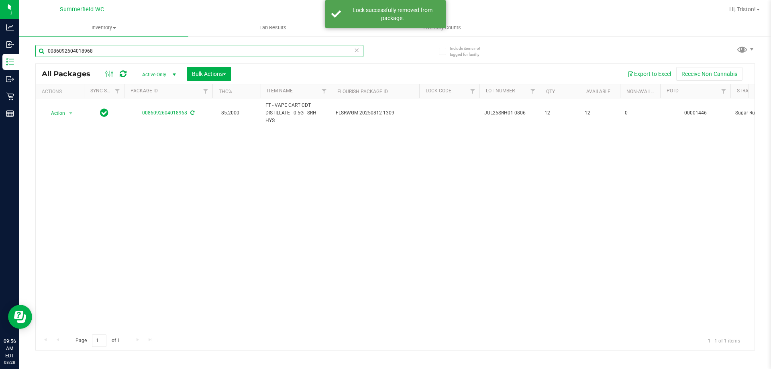
click at [122, 47] on input "0086092604018968" at bounding box center [199, 51] width 328 height 12
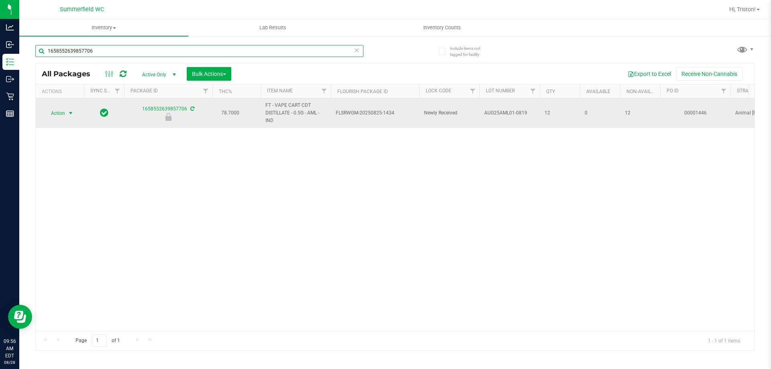
type input "1658552639857706"
click at [63, 114] on span "Action" at bounding box center [55, 113] width 22 height 11
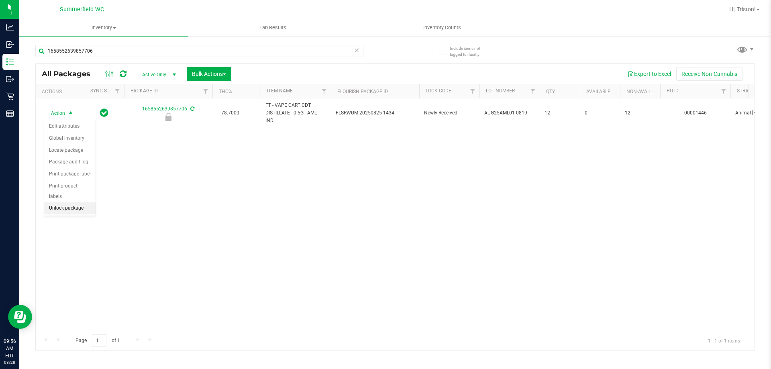
click at [65, 202] on li "Unlock package" at bounding box center [69, 208] width 51 height 12
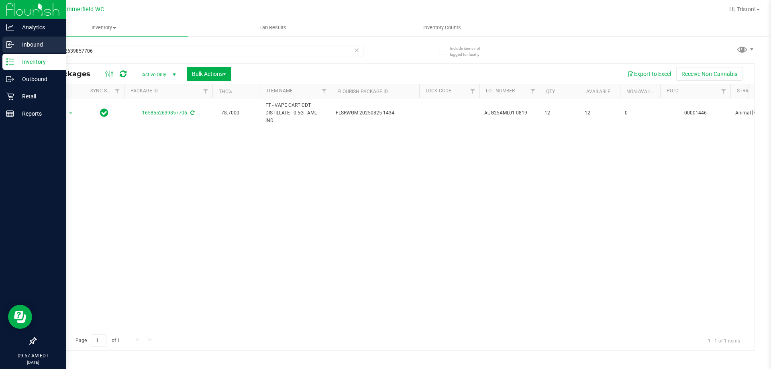
click at [10, 47] on icon at bounding box center [10, 45] width 8 height 8
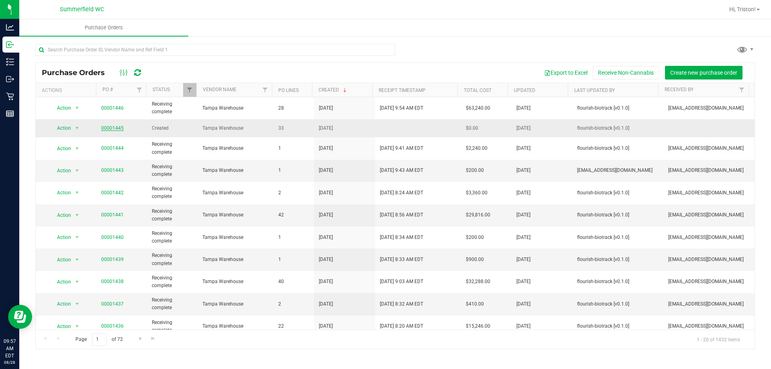
click at [117, 127] on link "00001445" at bounding box center [112, 128] width 22 height 6
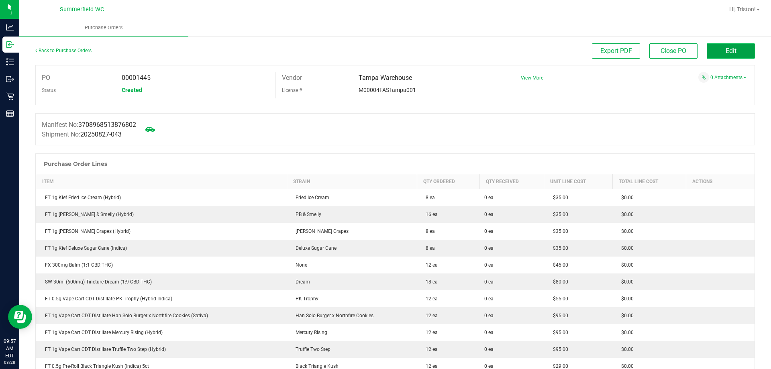
click at [718, 53] on button "Edit" at bounding box center [730, 50] width 48 height 15
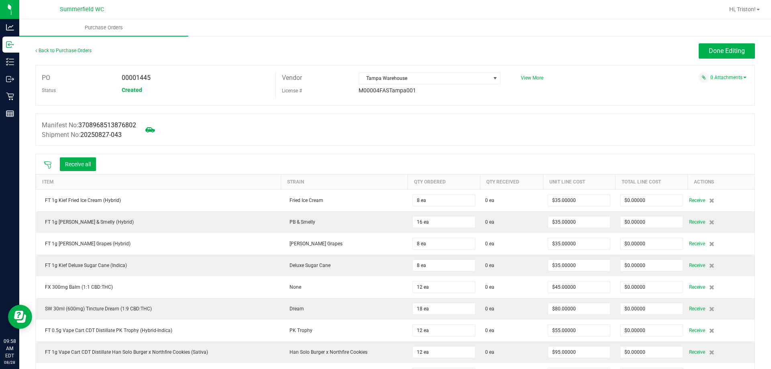
click at [50, 160] on div at bounding box center [48, 164] width 16 height 8
click at [49, 161] on icon at bounding box center [48, 165] width 8 height 8
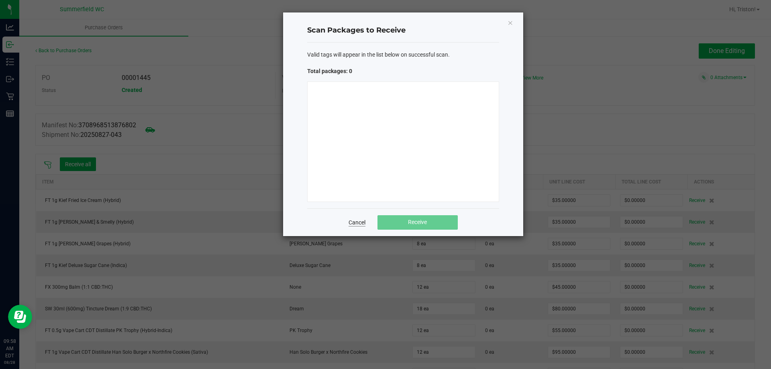
click at [358, 225] on link "Cancel" at bounding box center [356, 222] width 17 height 8
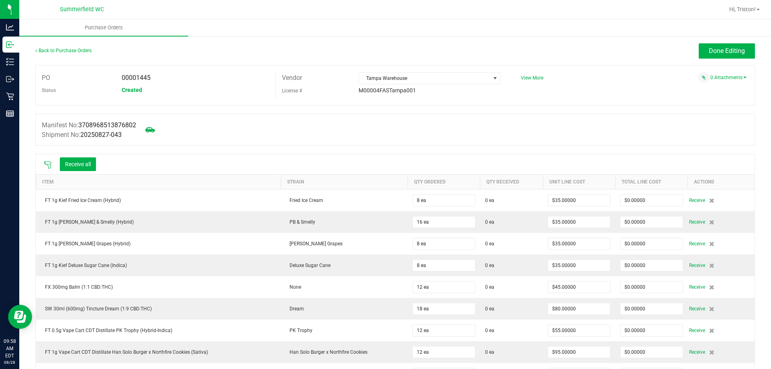
click at [240, 106] on div at bounding box center [394, 110] width 719 height 8
click at [53, 164] on div at bounding box center [48, 164] width 16 height 8
click at [51, 165] on icon at bounding box center [48, 165] width 8 height 8
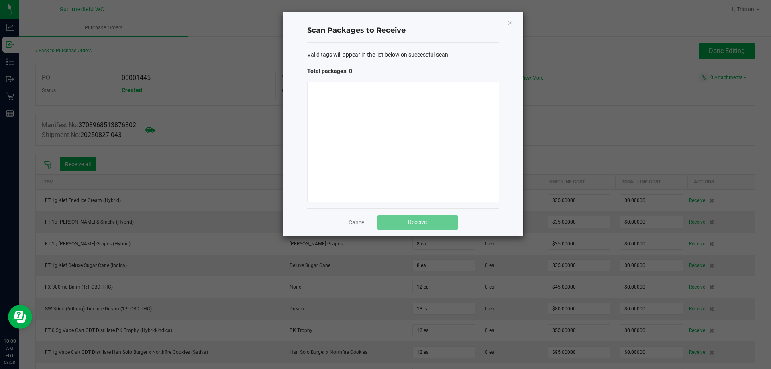
click at [404, 171] on div at bounding box center [403, 141] width 192 height 120
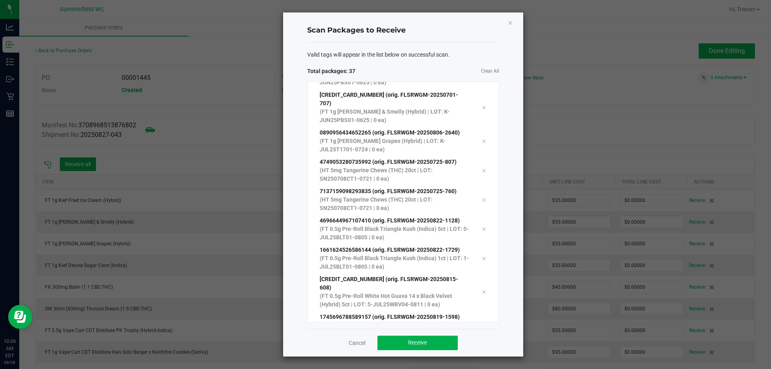
scroll to position [873, 0]
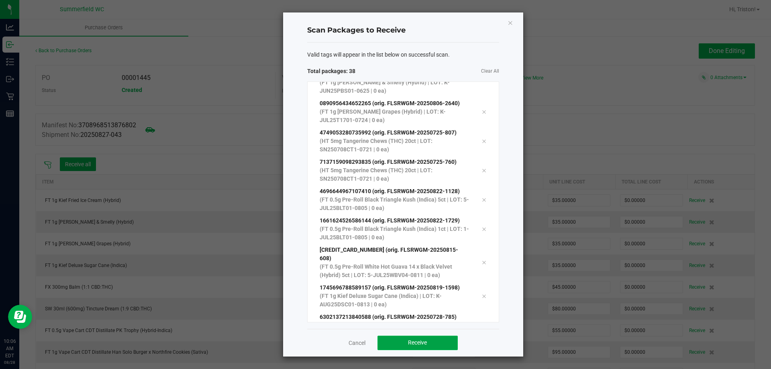
click at [440, 346] on button "Receive" at bounding box center [417, 343] width 80 height 14
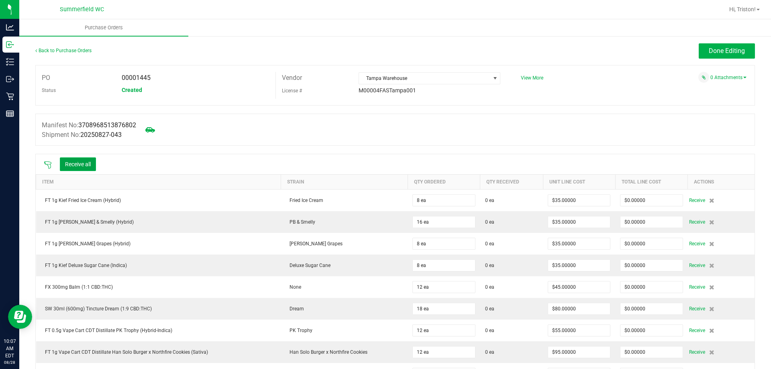
click at [87, 162] on button "Receive all" at bounding box center [78, 164] width 36 height 14
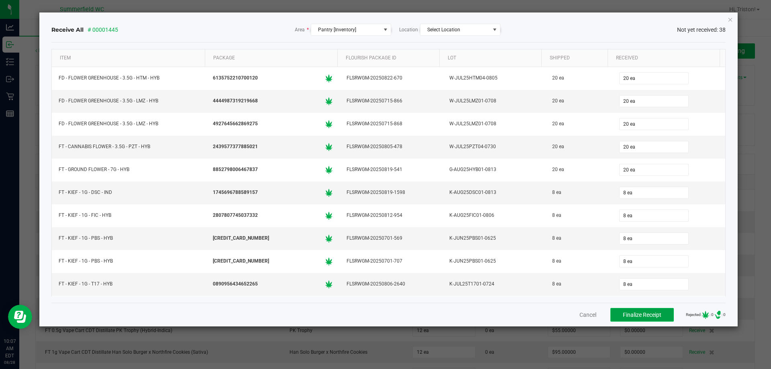
click at [637, 310] on button "Finalize Receipt" at bounding box center [641, 315] width 63 height 14
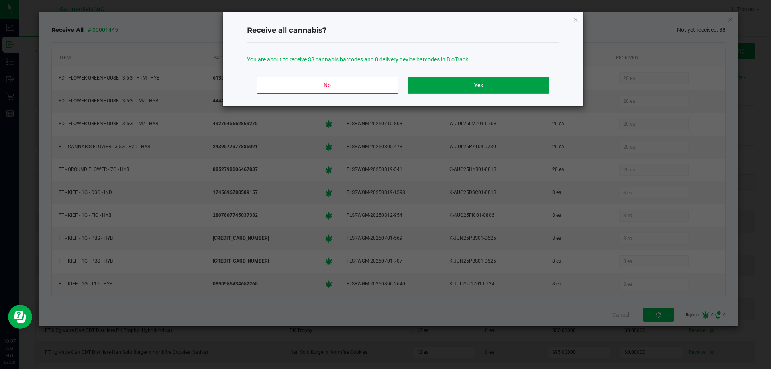
click at [481, 82] on button "Yes" at bounding box center [478, 85] width 140 height 17
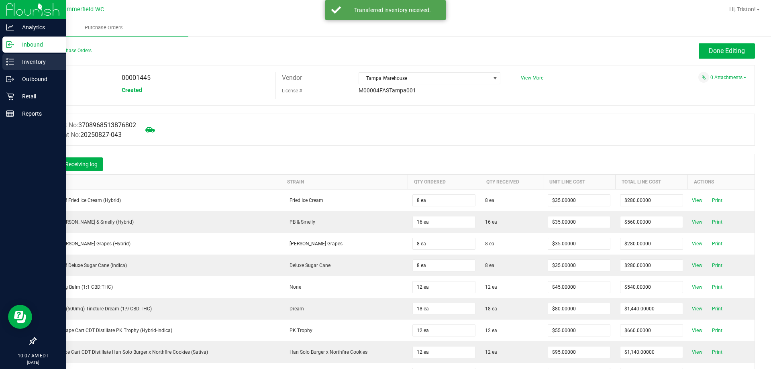
click at [6, 65] on icon at bounding box center [7, 64] width 2 height 1
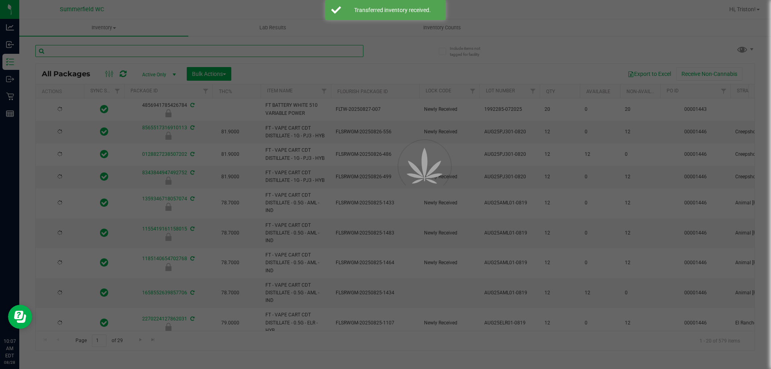
click at [142, 49] on input "text" at bounding box center [199, 51] width 328 height 12
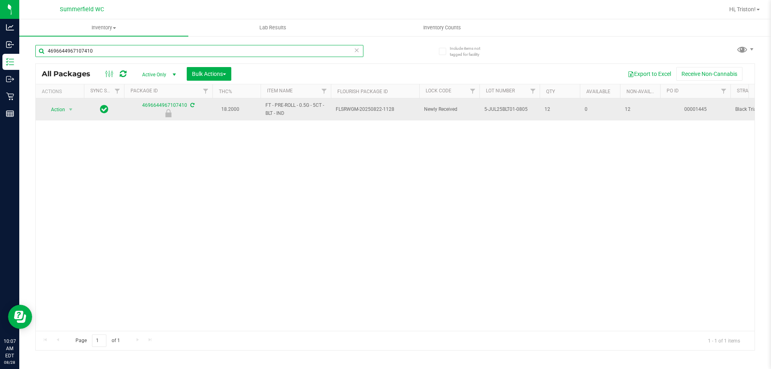
type input "4696644967107410"
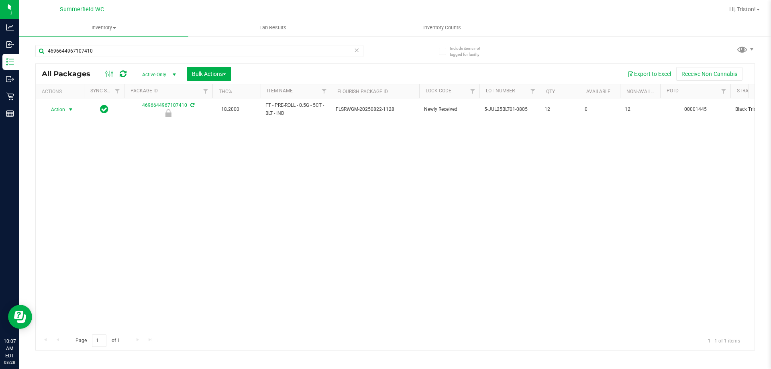
drag, startPoint x: 63, startPoint y: 107, endPoint x: 46, endPoint y: 170, distance: 65.0
click at [63, 107] on span "Action" at bounding box center [55, 109] width 22 height 11
click at [65, 199] on li "Unlock package" at bounding box center [69, 205] width 51 height 12
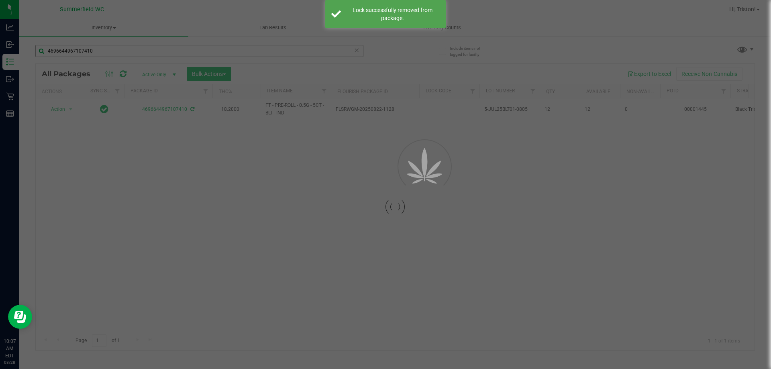
click at [146, 50] on div at bounding box center [385, 184] width 771 height 369
click at [146, 50] on input "4696644967107410" at bounding box center [199, 51] width 328 height 12
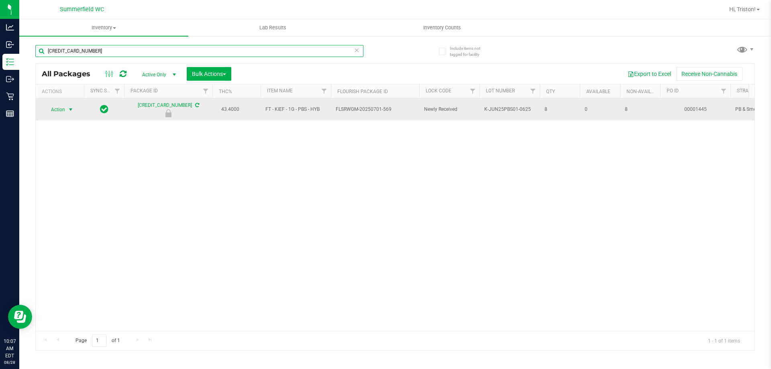
type input "[CREDIT_CARD_NUMBER]"
click at [57, 109] on span "Action" at bounding box center [55, 109] width 22 height 11
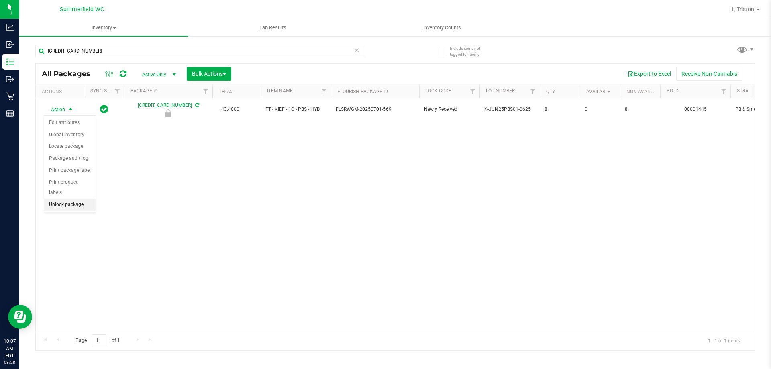
click at [70, 199] on li "Unlock package" at bounding box center [69, 205] width 51 height 12
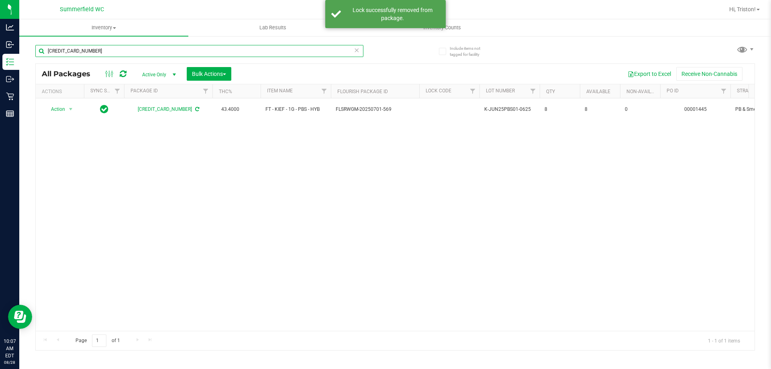
click at [134, 53] on input "[CREDIT_CARD_NUMBER]" at bounding box center [199, 51] width 328 height 12
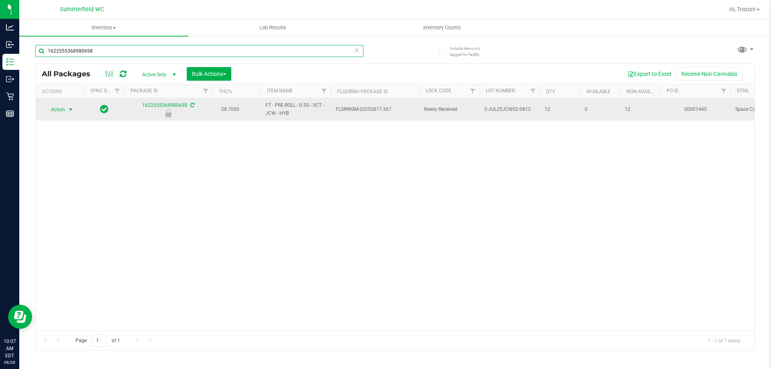
type input "1622555368980698"
click at [65, 106] on span "Action" at bounding box center [55, 109] width 22 height 11
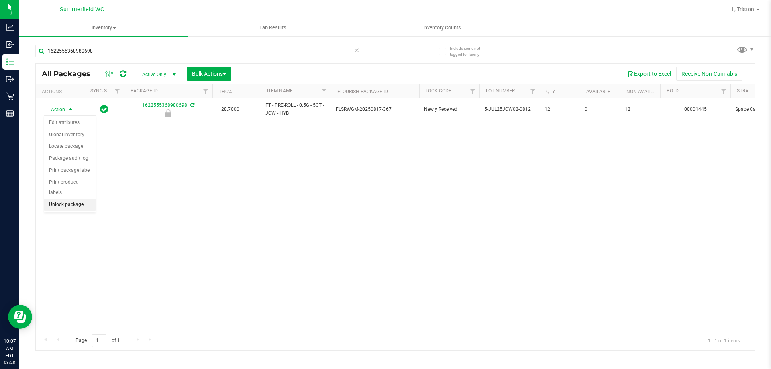
click at [76, 199] on li "Unlock package" at bounding box center [69, 205] width 51 height 12
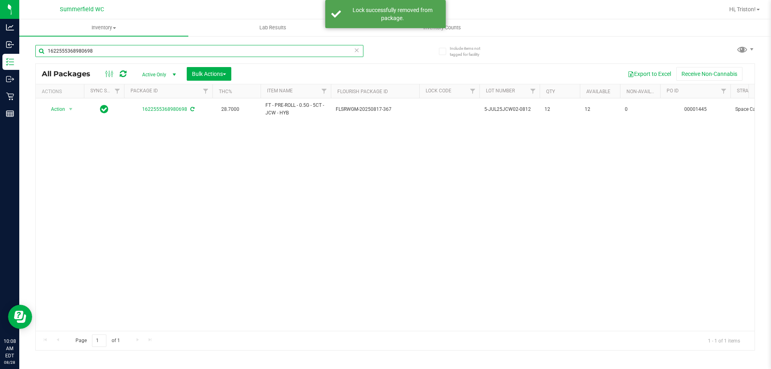
click at [212, 52] on input "1622555368980698" at bounding box center [199, 51] width 328 height 12
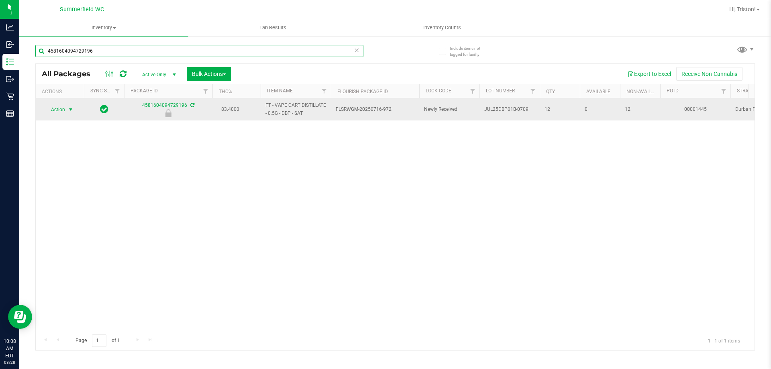
type input "4581604094729196"
click at [72, 110] on span "select" at bounding box center [70, 109] width 6 height 6
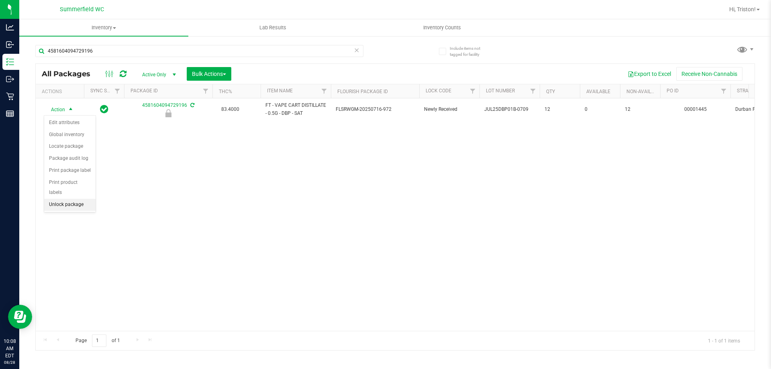
click at [70, 199] on li "Unlock package" at bounding box center [69, 205] width 51 height 12
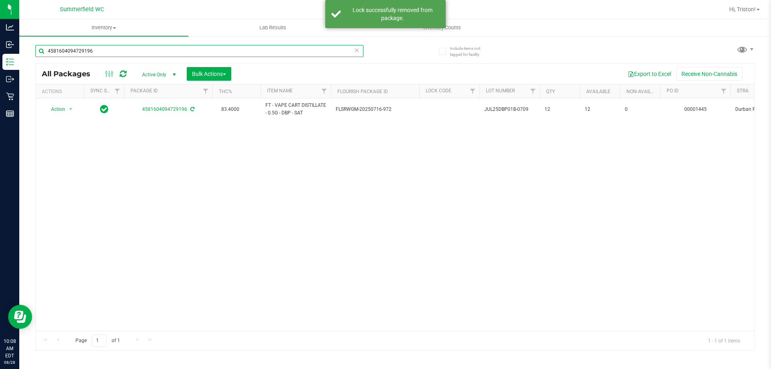
click at [156, 49] on input "4581604094729196" at bounding box center [199, 51] width 328 height 12
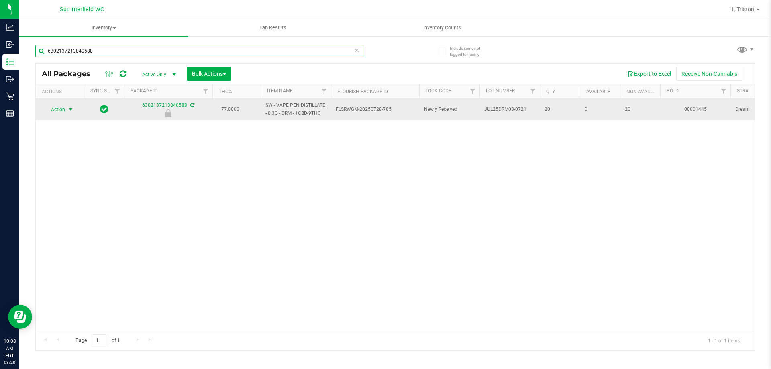
type input "6302137213840588"
click at [66, 114] on span "select" at bounding box center [71, 109] width 10 height 11
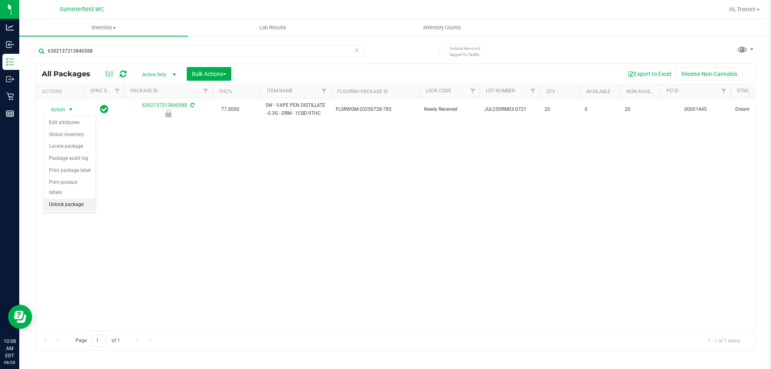
click at [70, 199] on li "Unlock package" at bounding box center [69, 205] width 51 height 12
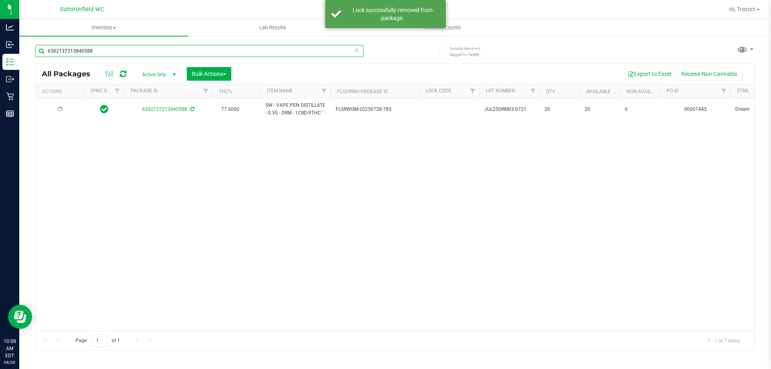
click at [119, 54] on input "6302137213840588" at bounding box center [199, 51] width 328 height 12
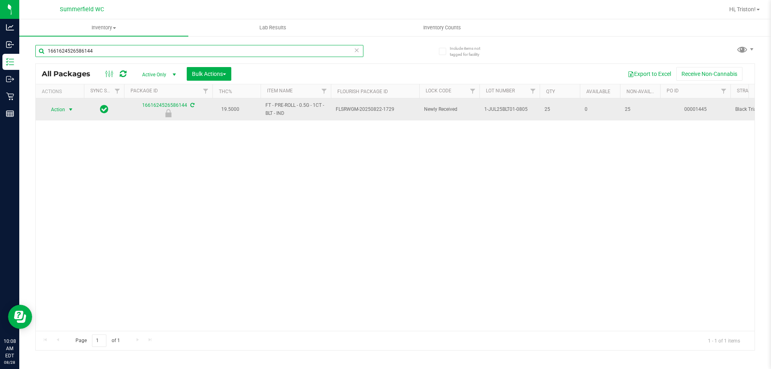
type input "1661624526586144"
click at [58, 108] on span "Action" at bounding box center [55, 109] width 22 height 11
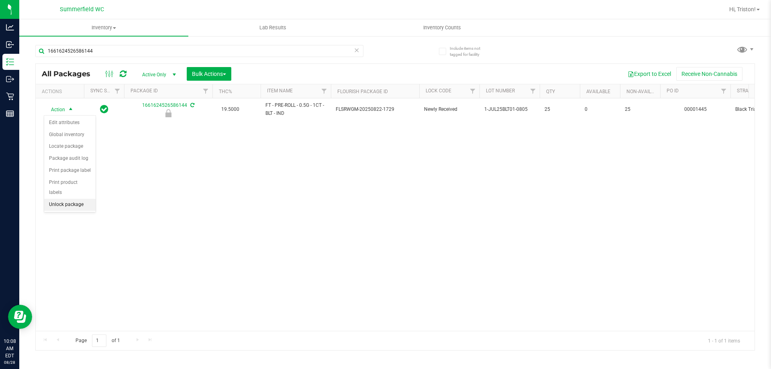
click at [61, 199] on li "Unlock package" at bounding box center [69, 205] width 51 height 12
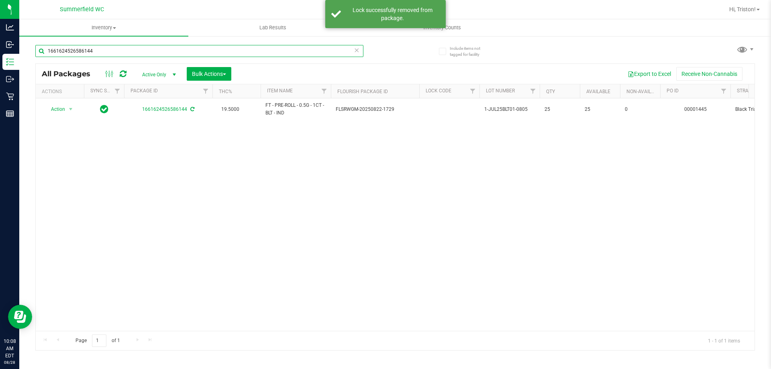
click at [110, 51] on input "1661624526586144" at bounding box center [199, 51] width 328 height 12
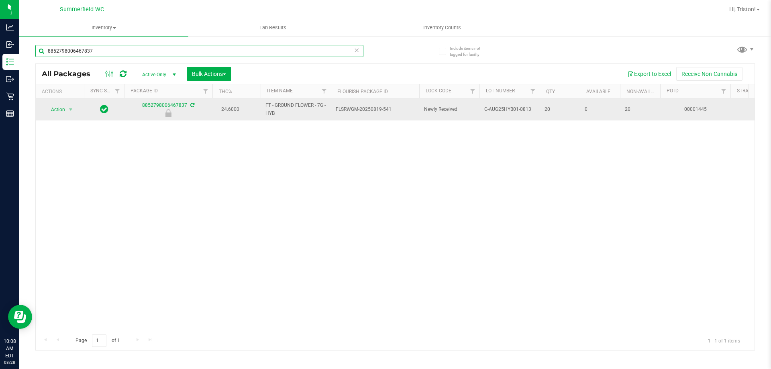
type input "8852798006467837"
click at [54, 113] on span "Action" at bounding box center [55, 109] width 22 height 11
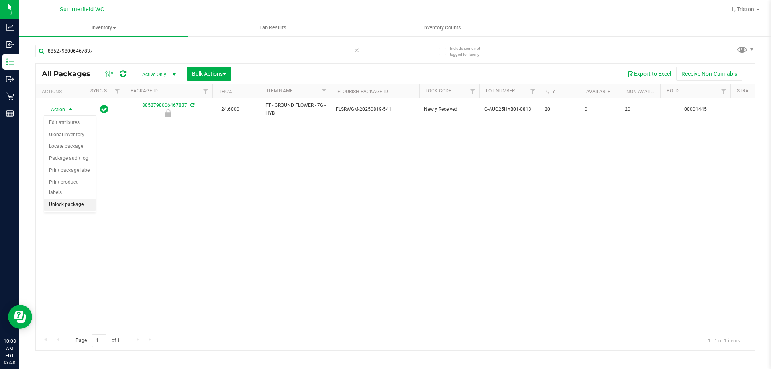
click at [69, 199] on li "Unlock package" at bounding box center [69, 205] width 51 height 12
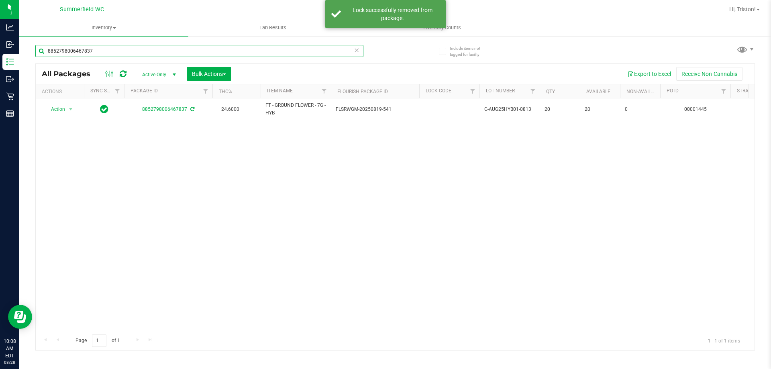
click at [112, 47] on input "8852798006467837" at bounding box center [199, 51] width 328 height 12
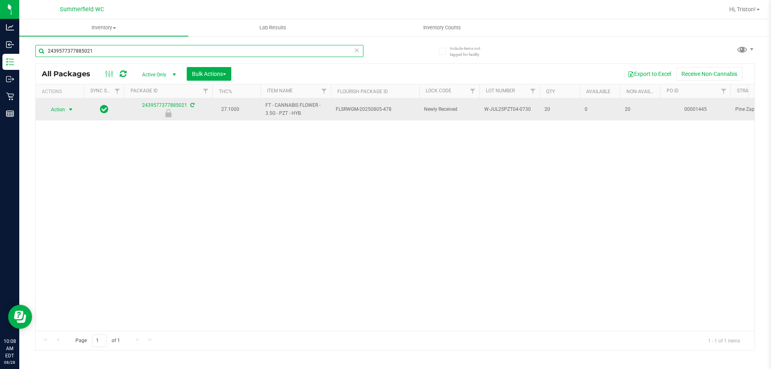
type input "2439577377885021"
click at [55, 110] on span "Action" at bounding box center [55, 109] width 22 height 11
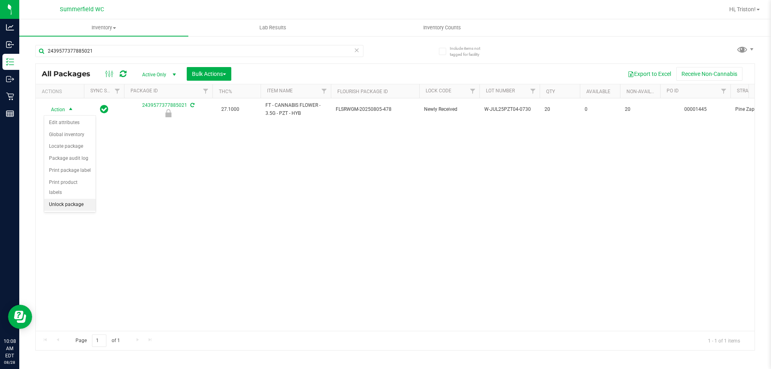
click at [53, 199] on li "Unlock package" at bounding box center [69, 205] width 51 height 12
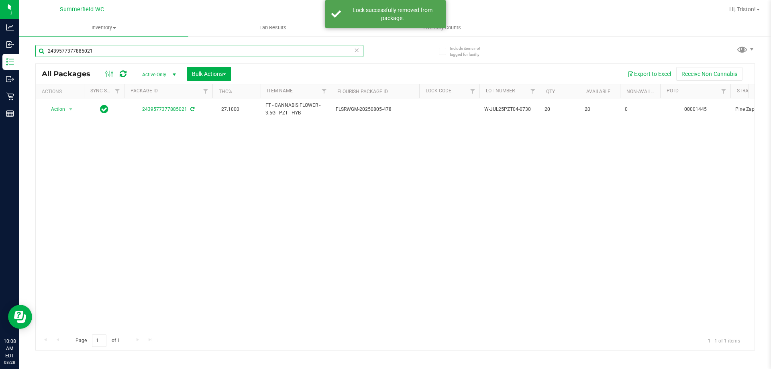
click at [110, 50] on input "2439577377885021" at bounding box center [199, 51] width 328 height 12
click at [110, 51] on input "2439577377885021" at bounding box center [199, 51] width 328 height 12
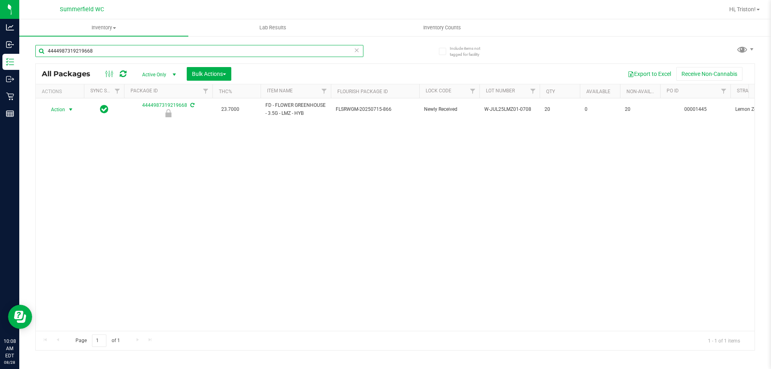
type input "4444987319219668"
click at [69, 109] on span "select" at bounding box center [70, 109] width 6 height 6
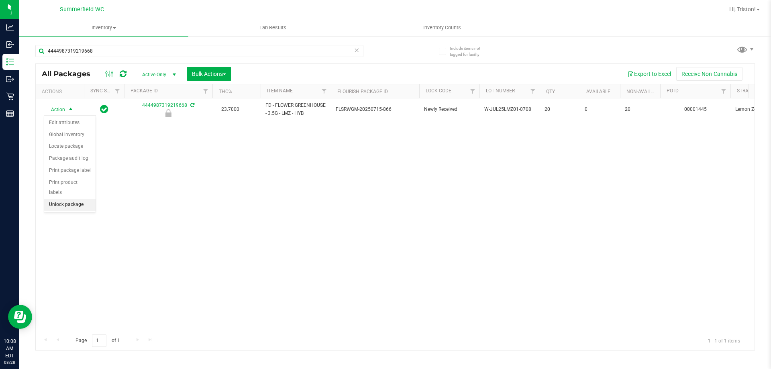
click at [76, 199] on li "Unlock package" at bounding box center [69, 205] width 51 height 12
drag, startPoint x: 102, startPoint y: 61, endPoint x: 112, endPoint y: 34, distance: 28.2
click at [104, 59] on div "4444987319219668" at bounding box center [199, 54] width 328 height 18
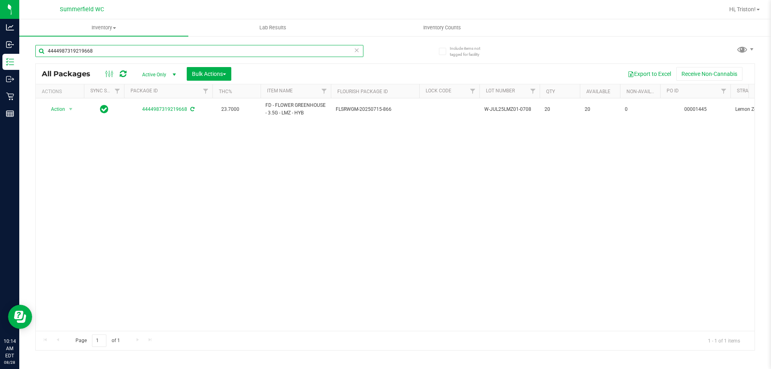
click at [112, 45] on input "4444987319219668" at bounding box center [199, 51] width 328 height 12
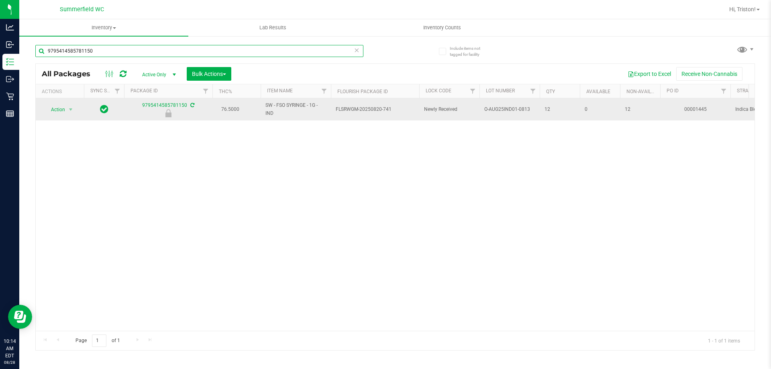
type input "9795414585781150"
click at [60, 109] on span "Action" at bounding box center [55, 109] width 22 height 11
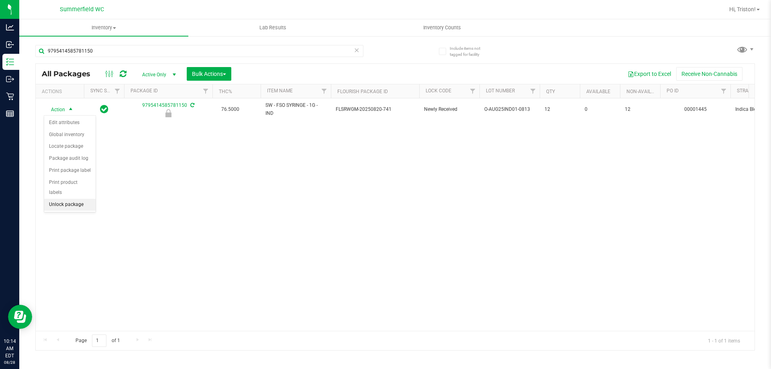
click at [61, 199] on li "Unlock package" at bounding box center [69, 205] width 51 height 12
click at [159, 212] on div "Action Action Adjust qty Create package Edit attributes Global inventory Locate…" at bounding box center [395, 214] width 718 height 232
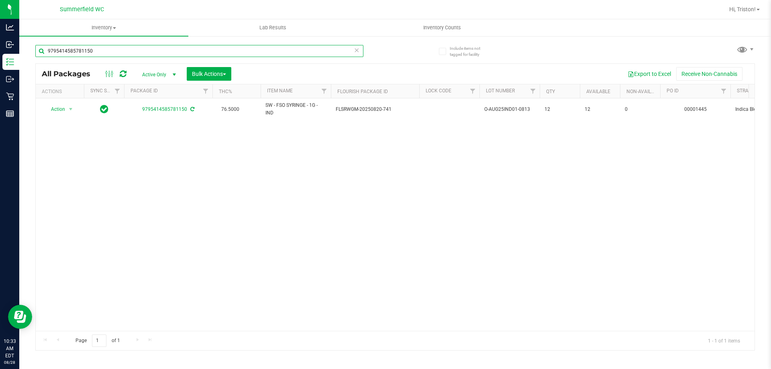
click at [174, 51] on input "9795414585781150" at bounding box center [199, 51] width 328 height 12
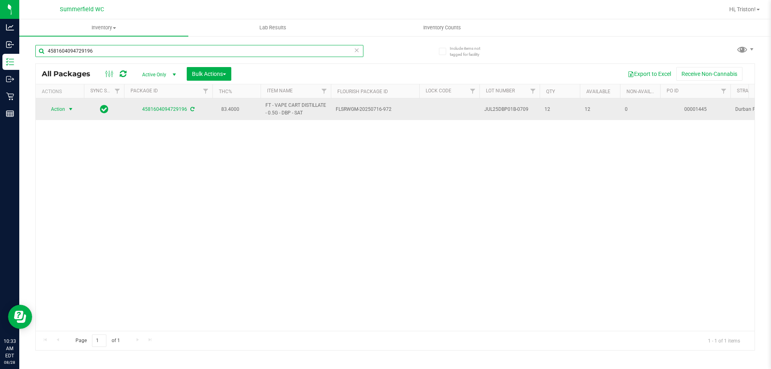
type input "4581604094729196"
click at [63, 105] on span "Action" at bounding box center [55, 109] width 22 height 11
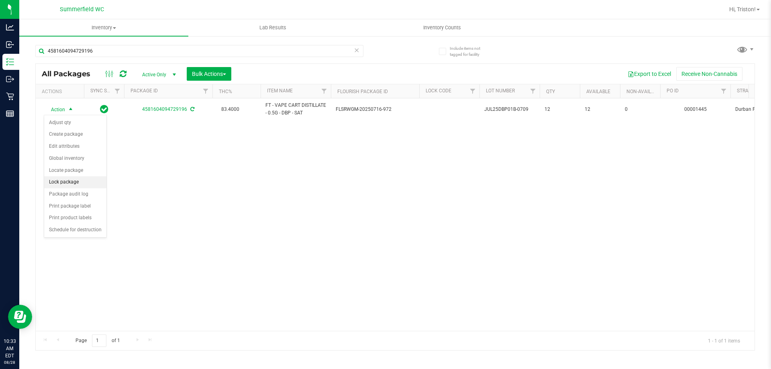
click at [74, 182] on li "Lock package" at bounding box center [75, 182] width 62 height 12
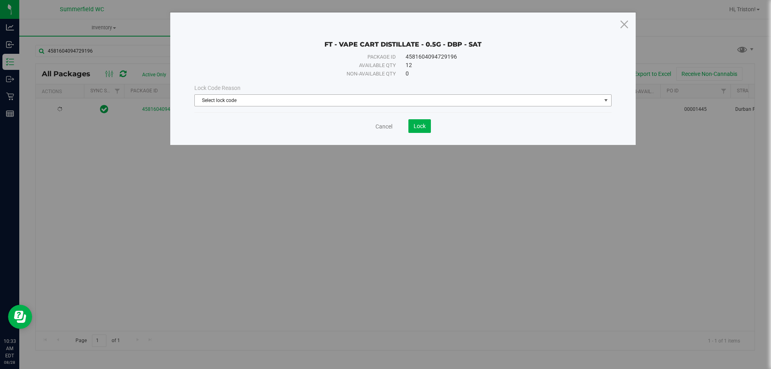
click at [255, 96] on span "Select lock code" at bounding box center [398, 100] width 406 height 11
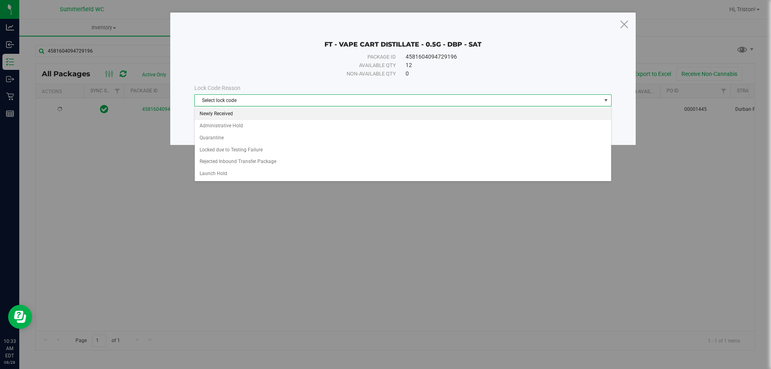
click at [244, 115] on li "Newly Received" at bounding box center [403, 114] width 416 height 12
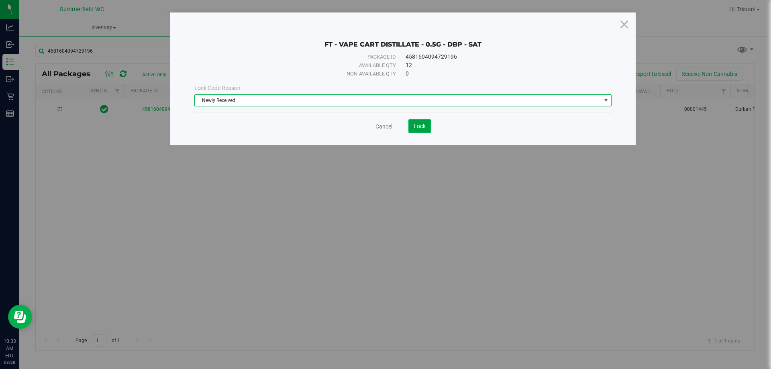
click at [414, 129] on span "Lock" at bounding box center [419, 126] width 12 height 6
click at [385, 188] on div "FT - VAPE CART DISTILLATE - 0.5G - DBP - SAT Package ID 4581604094729196 Availa…" at bounding box center [388, 184] width 777 height 369
